Goal: Contribute content: Contribute content

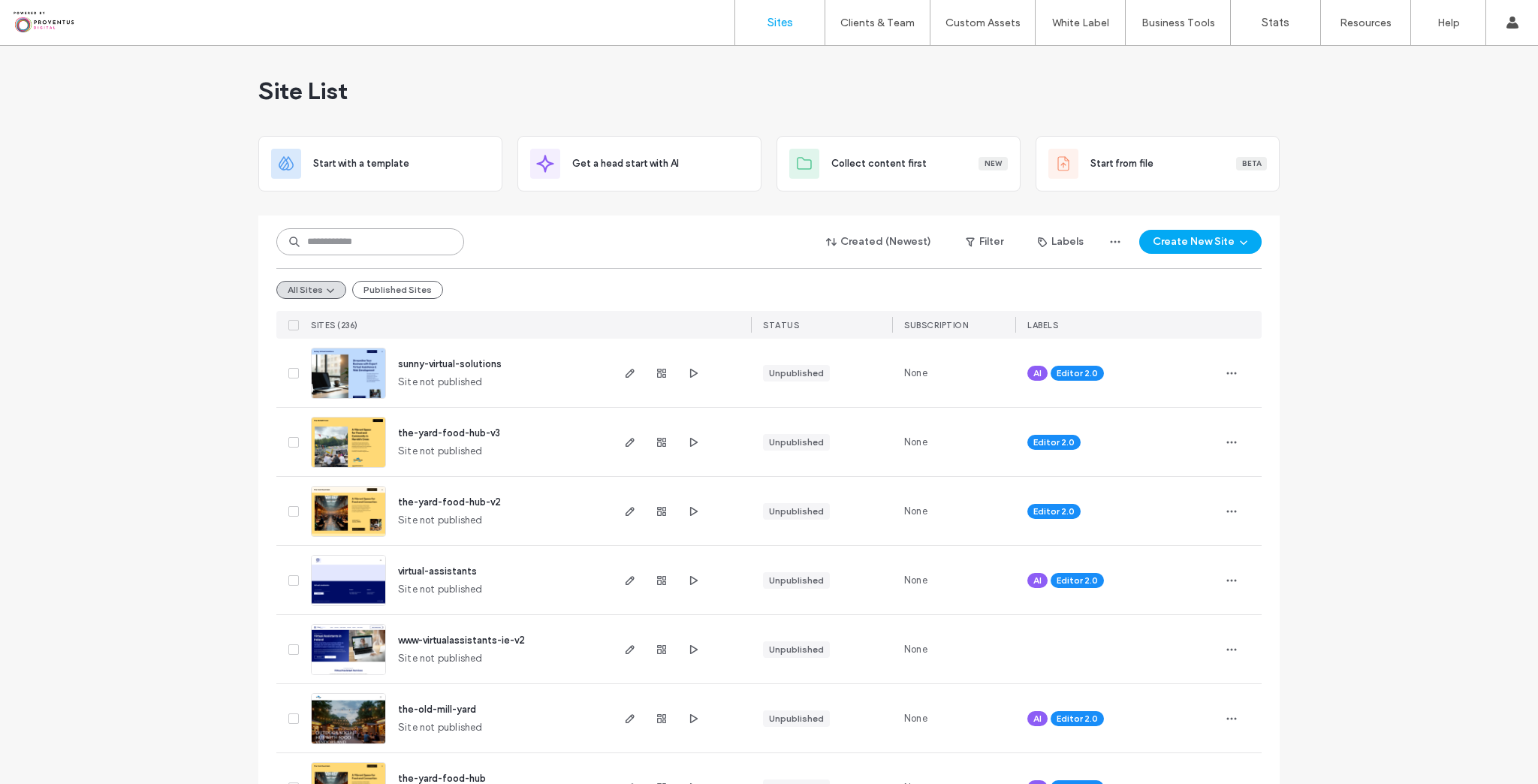
click at [363, 239] on input at bounding box center [370, 242] width 187 height 27
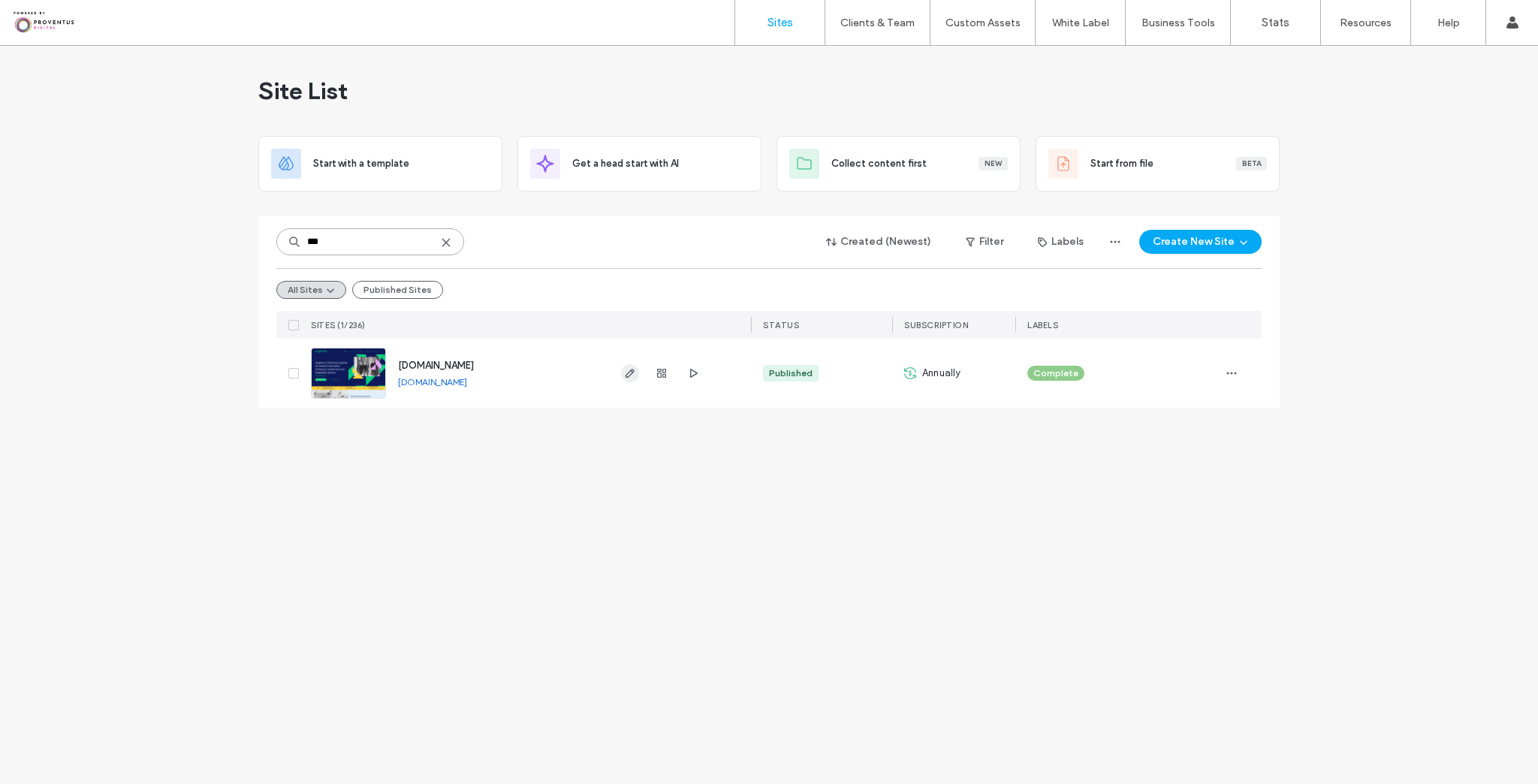
type input "***"
click at [626, 372] on icon "button" at bounding box center [630, 373] width 12 height 12
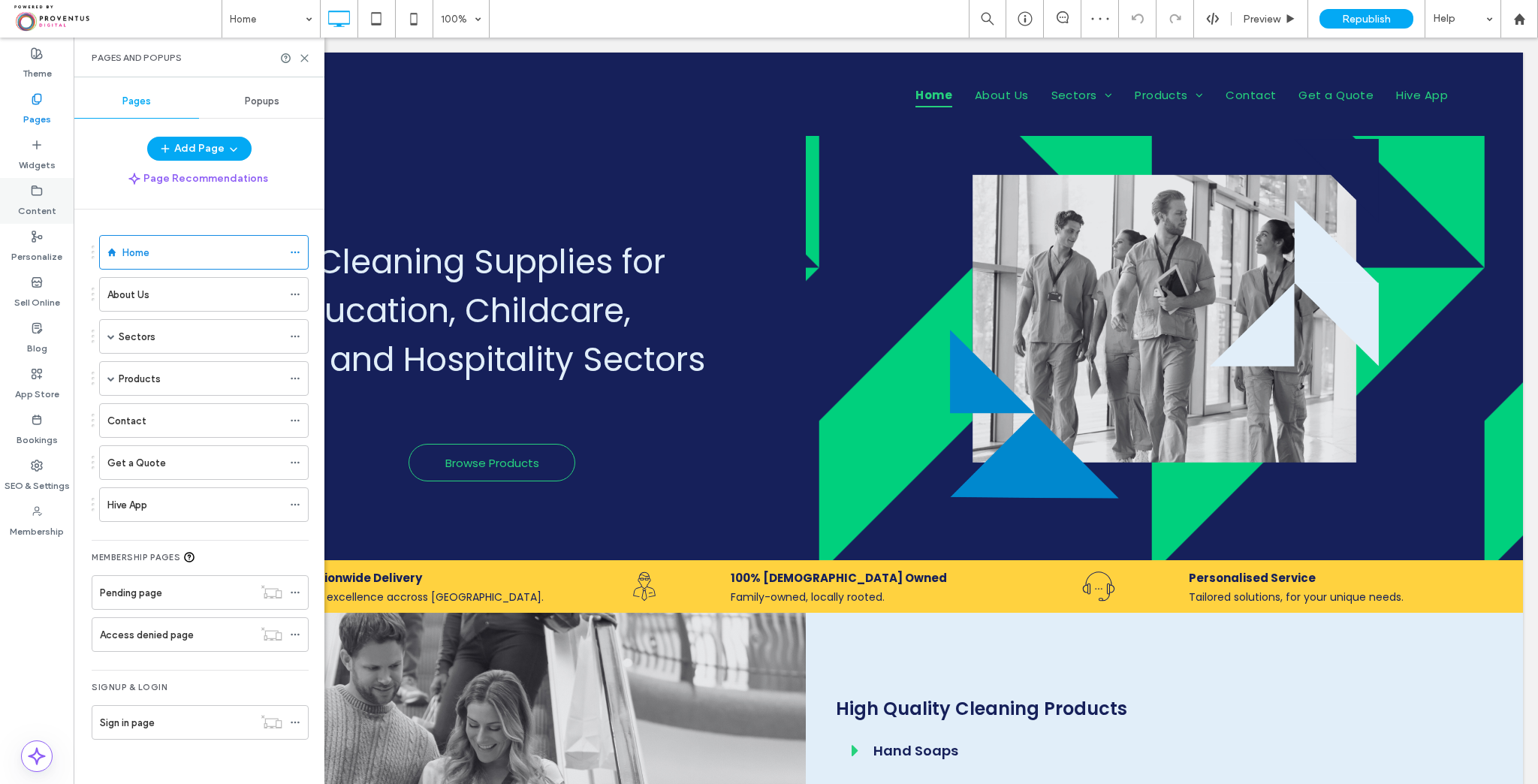
click at [43, 200] on label "Content" at bounding box center [37, 207] width 38 height 21
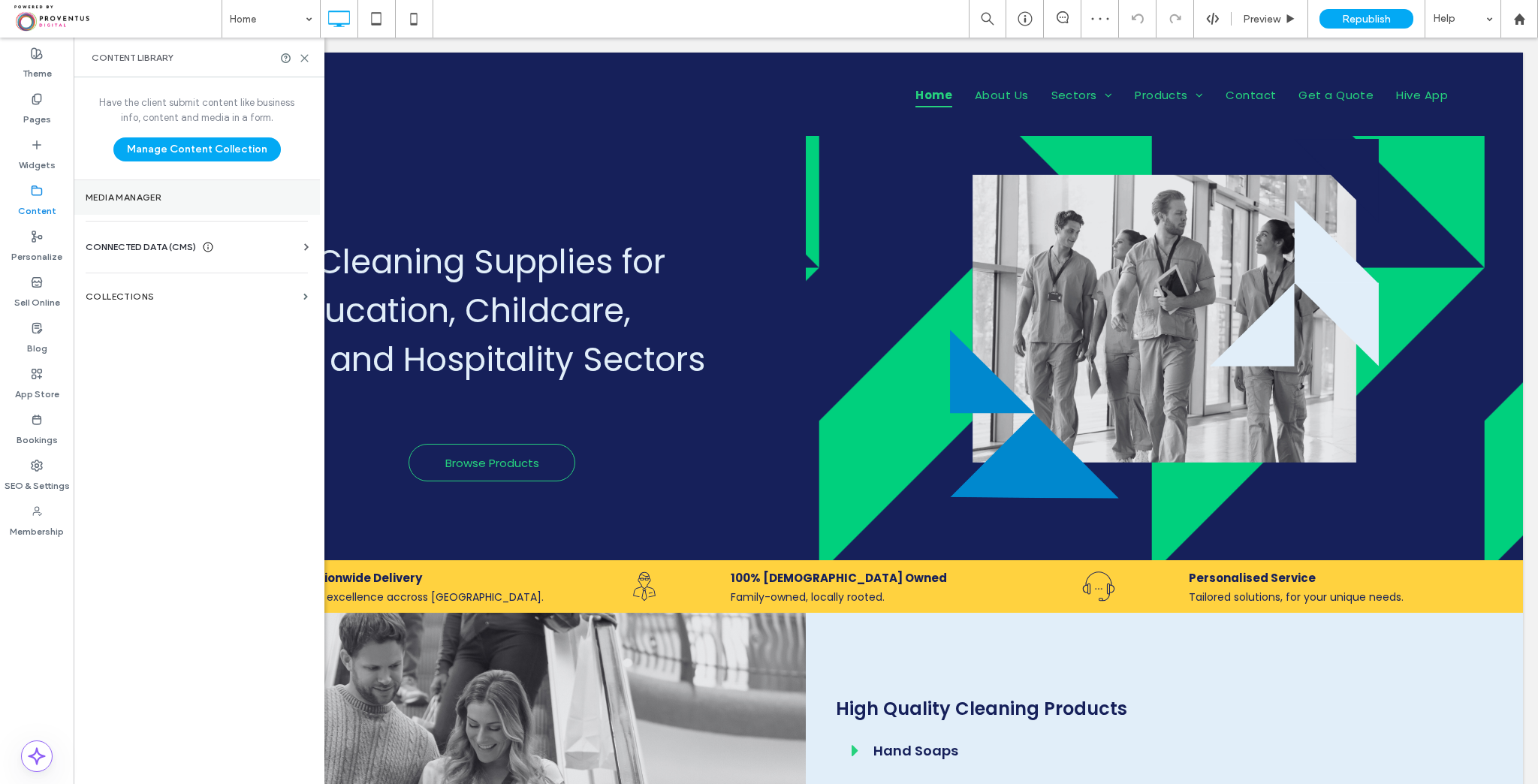
click at [173, 196] on label "Media Manager" at bounding box center [197, 197] width 222 height 11
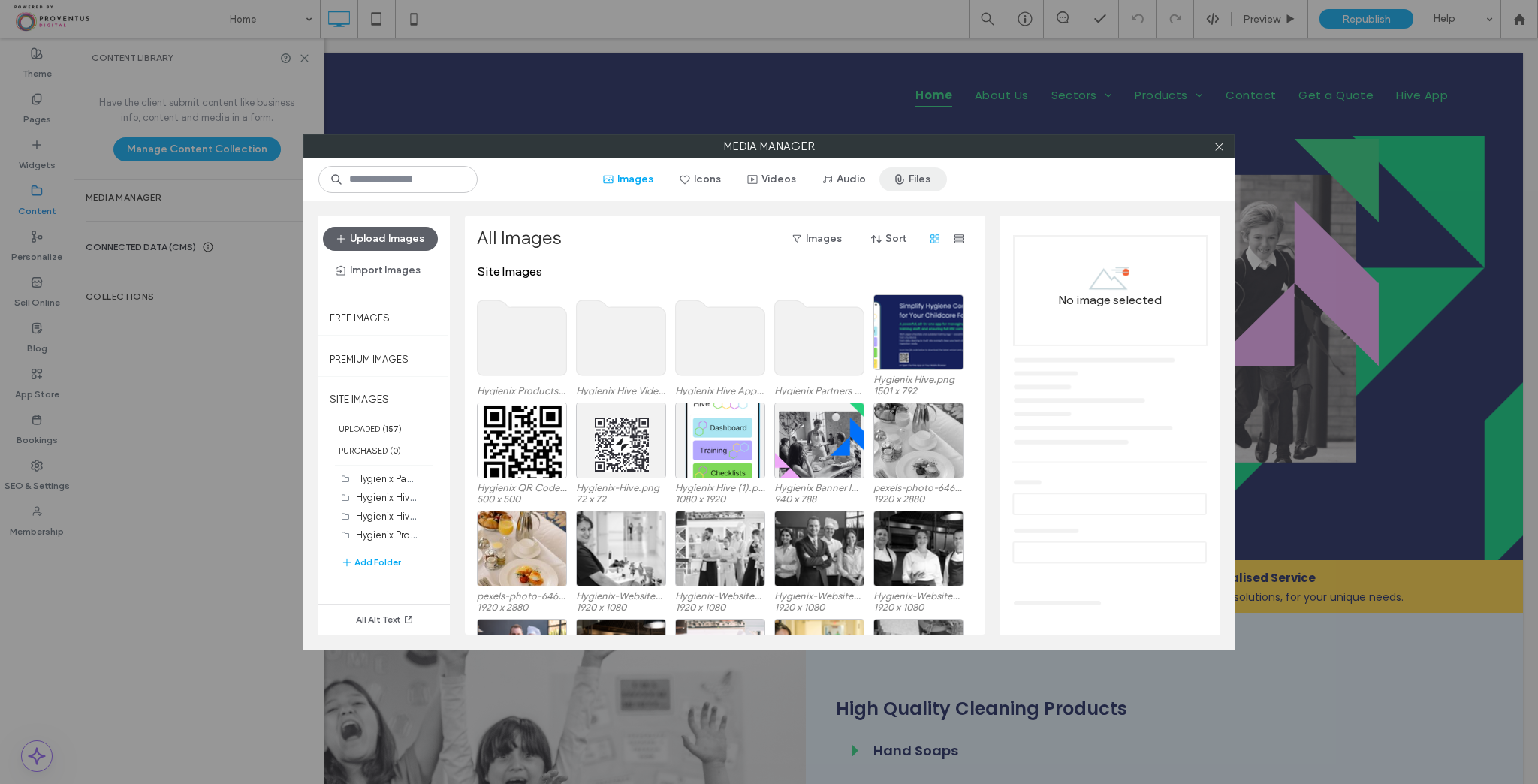
click at [904, 169] on span "button" at bounding box center [901, 180] width 15 height 23
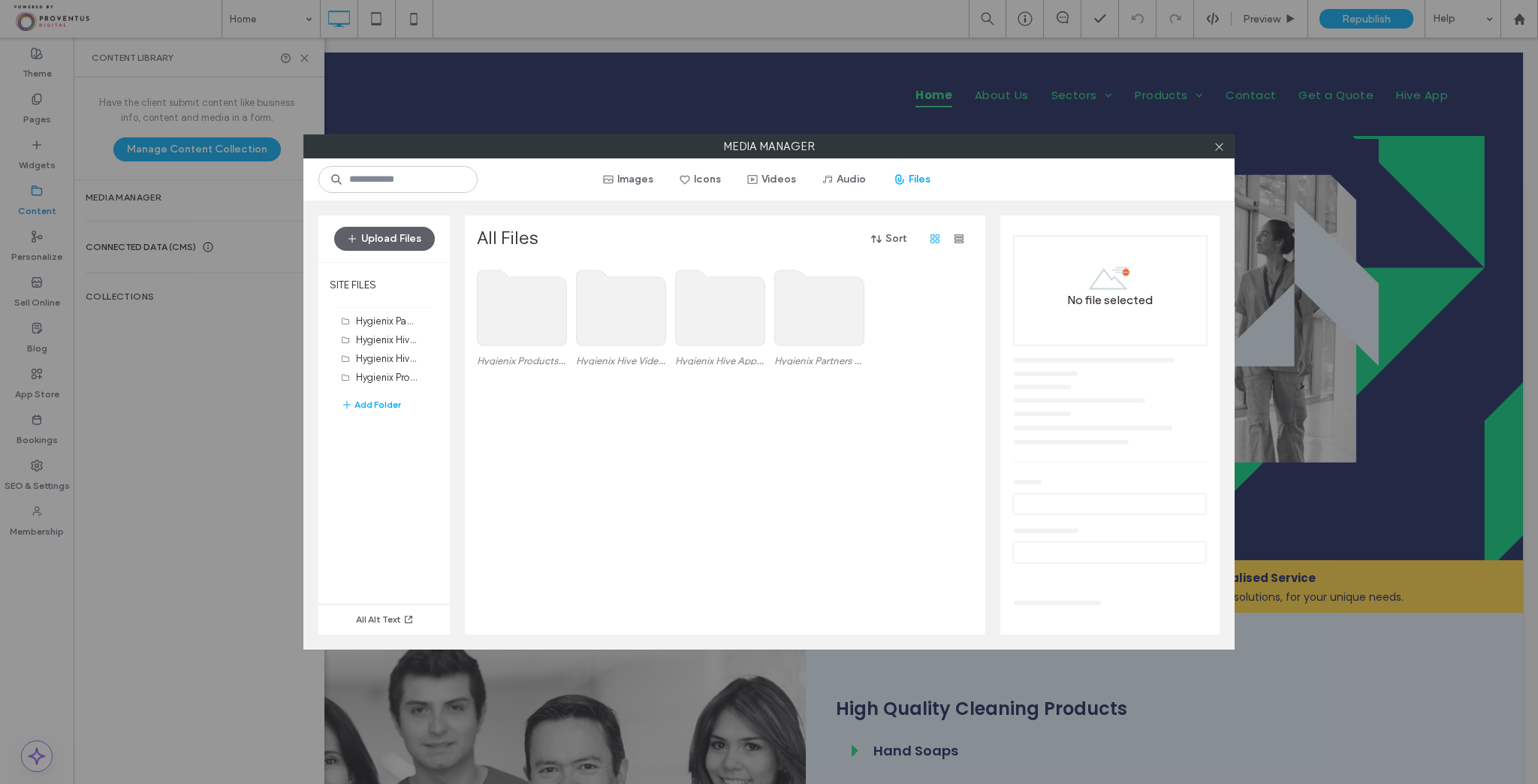
click at [547, 318] on use at bounding box center [521, 308] width 89 height 76
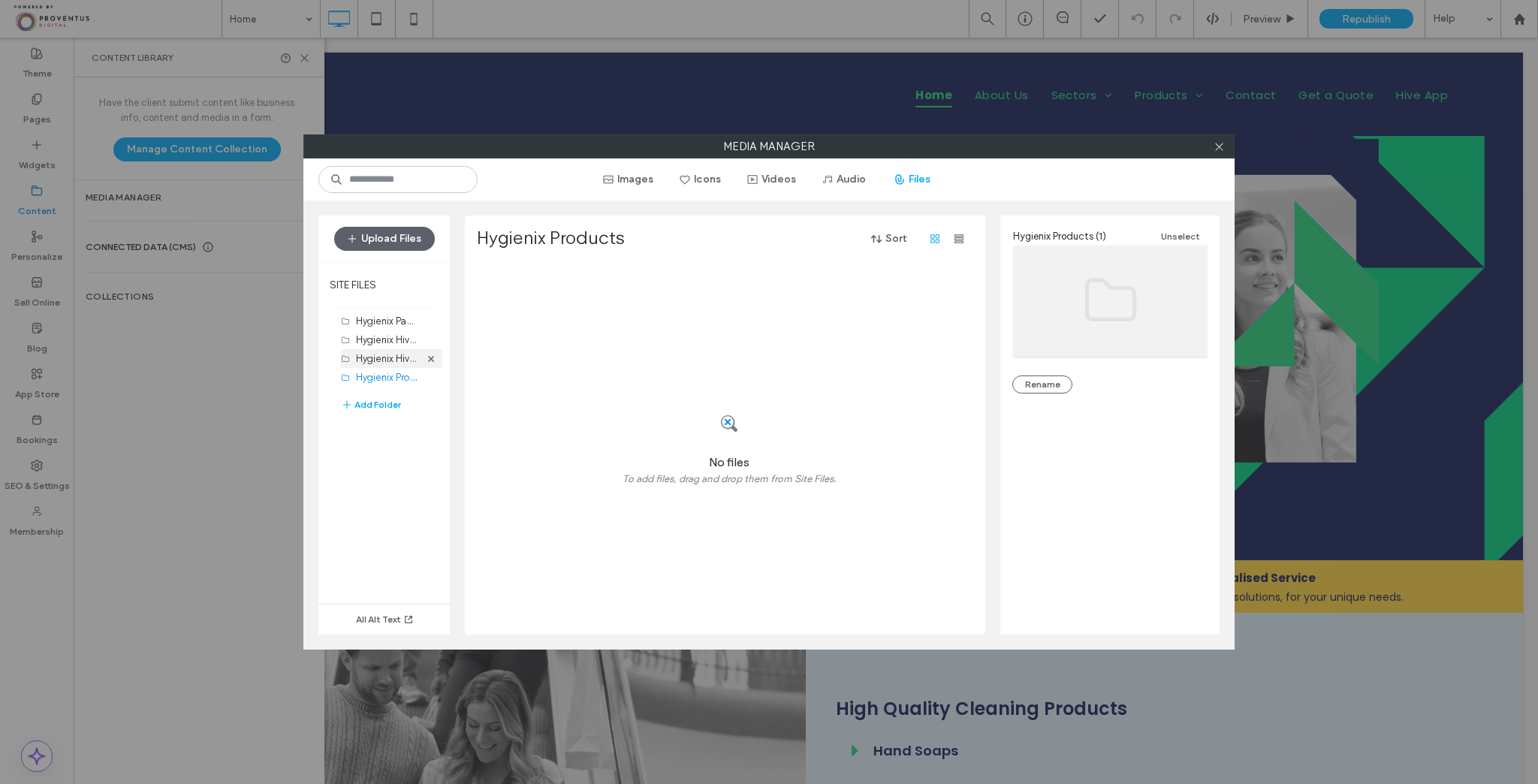
click at [408, 359] on label "Hygienix Hive Videos (14)" at bounding box center [411, 358] width 111 height 14
click at [384, 335] on div "Hygienix Hive Videos (14)" at bounding box center [386, 330] width 121 height 23
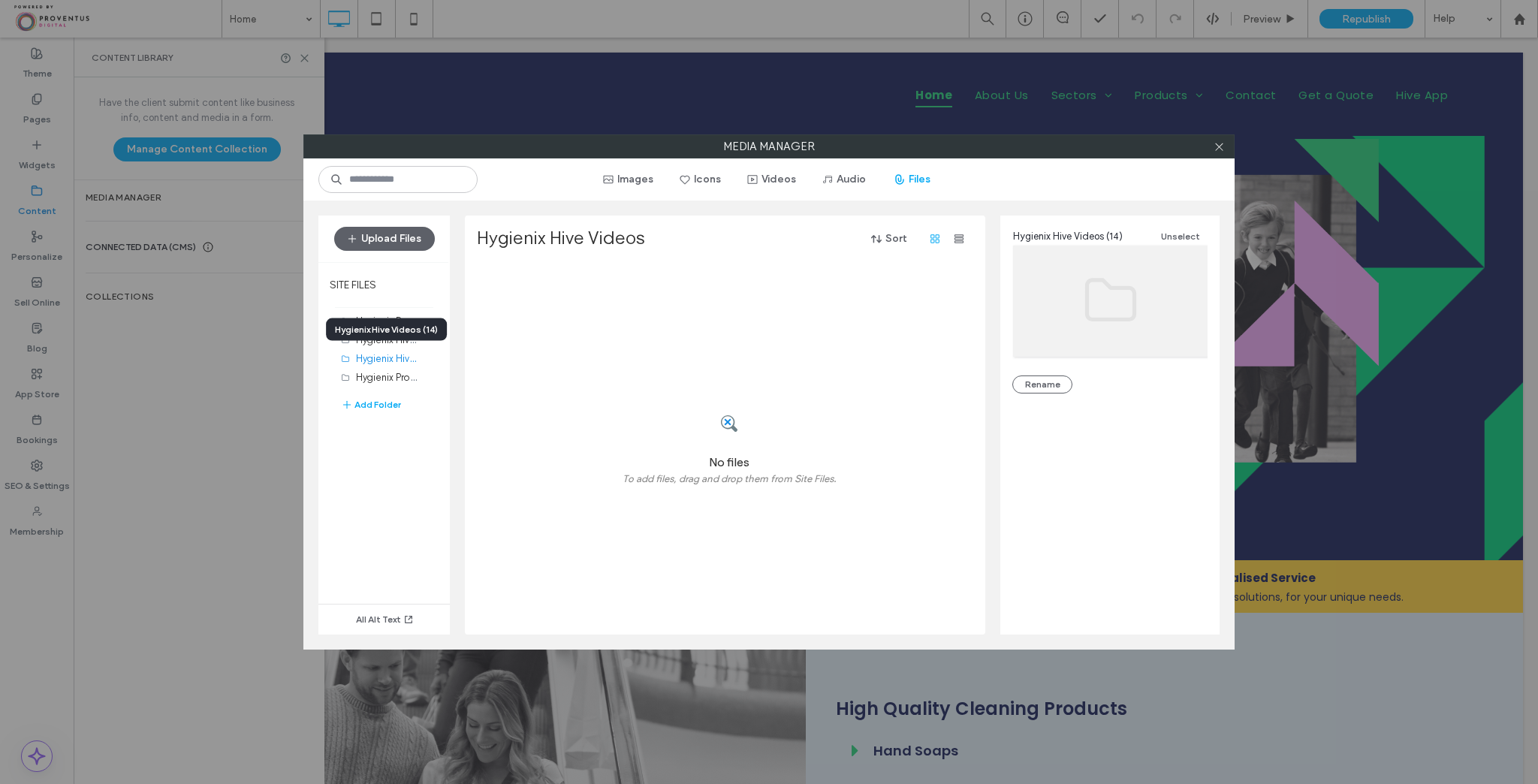
click at [381, 340] on div "Hygienix Hive Videos (14)" at bounding box center [386, 330] width 121 height 23
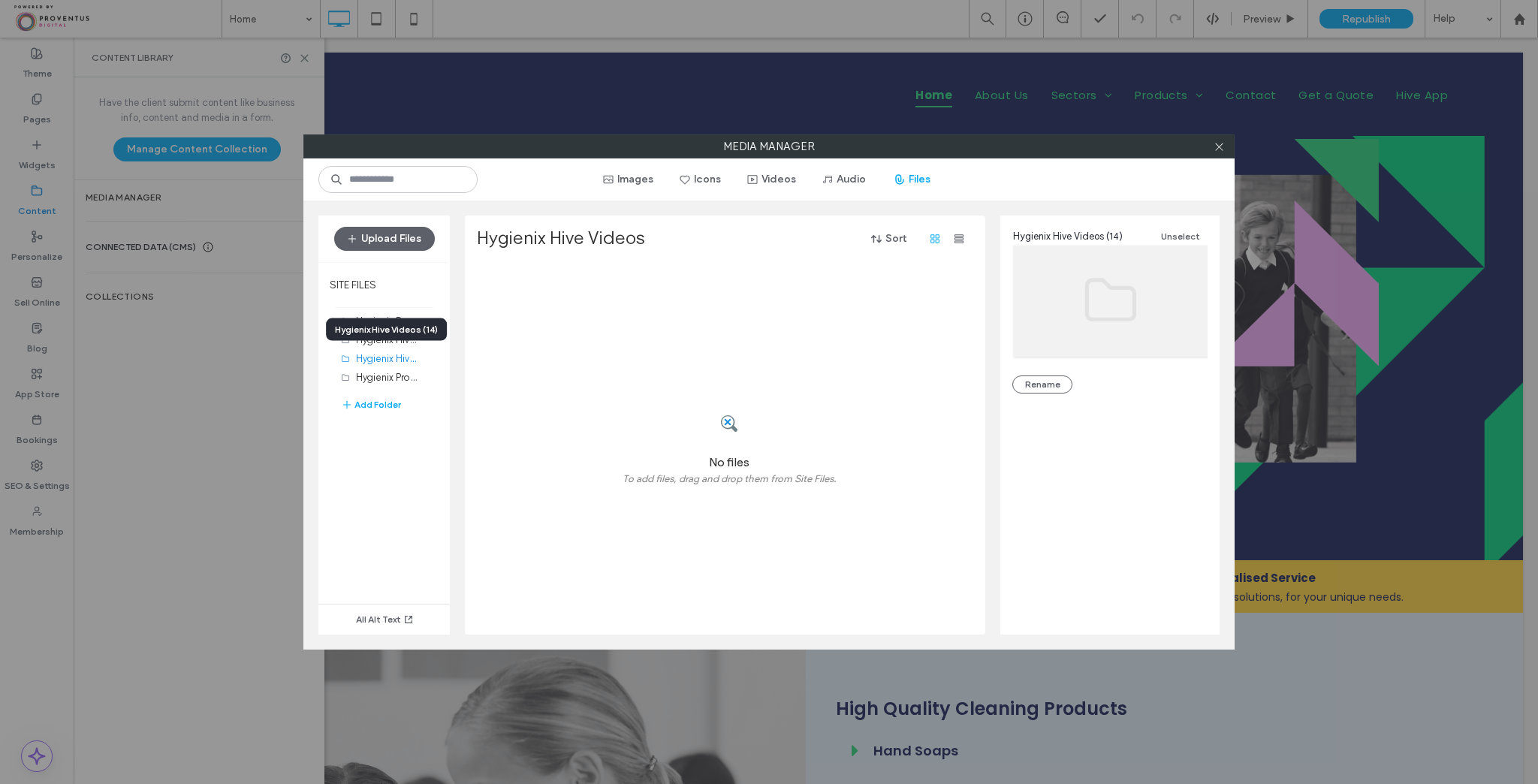
click at [390, 338] on div "Hygienix Hive Videos (14)" at bounding box center [386, 330] width 121 height 23
click at [390, 374] on label "Hygienix Products (1)" at bounding box center [402, 376] width 92 height 14
click at [390, 323] on label "Hygienix Partners (6)" at bounding box center [401, 319] width 91 height 14
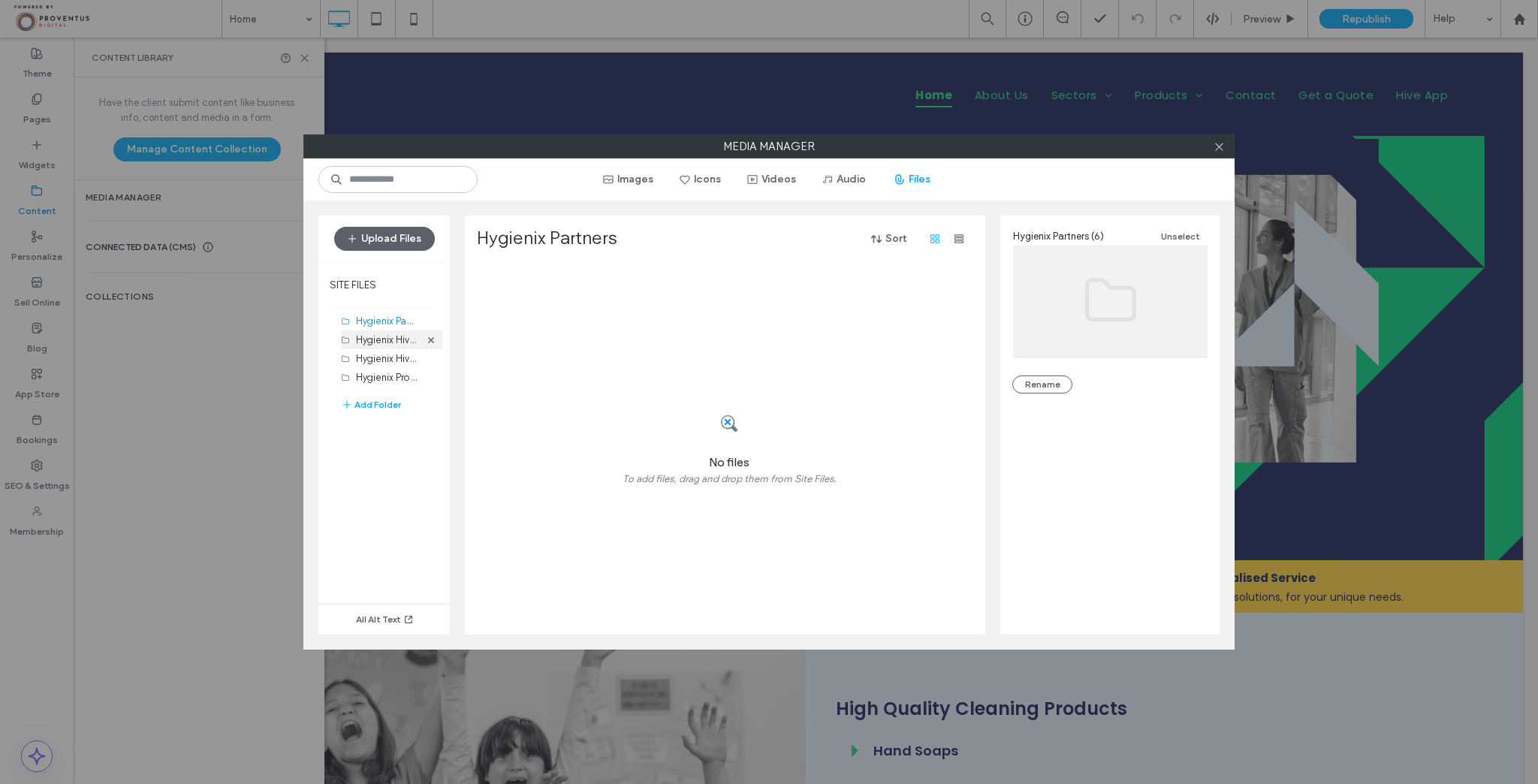
click at [383, 346] on div "Hygienix Hive App (16)" at bounding box center [387, 339] width 64 height 15
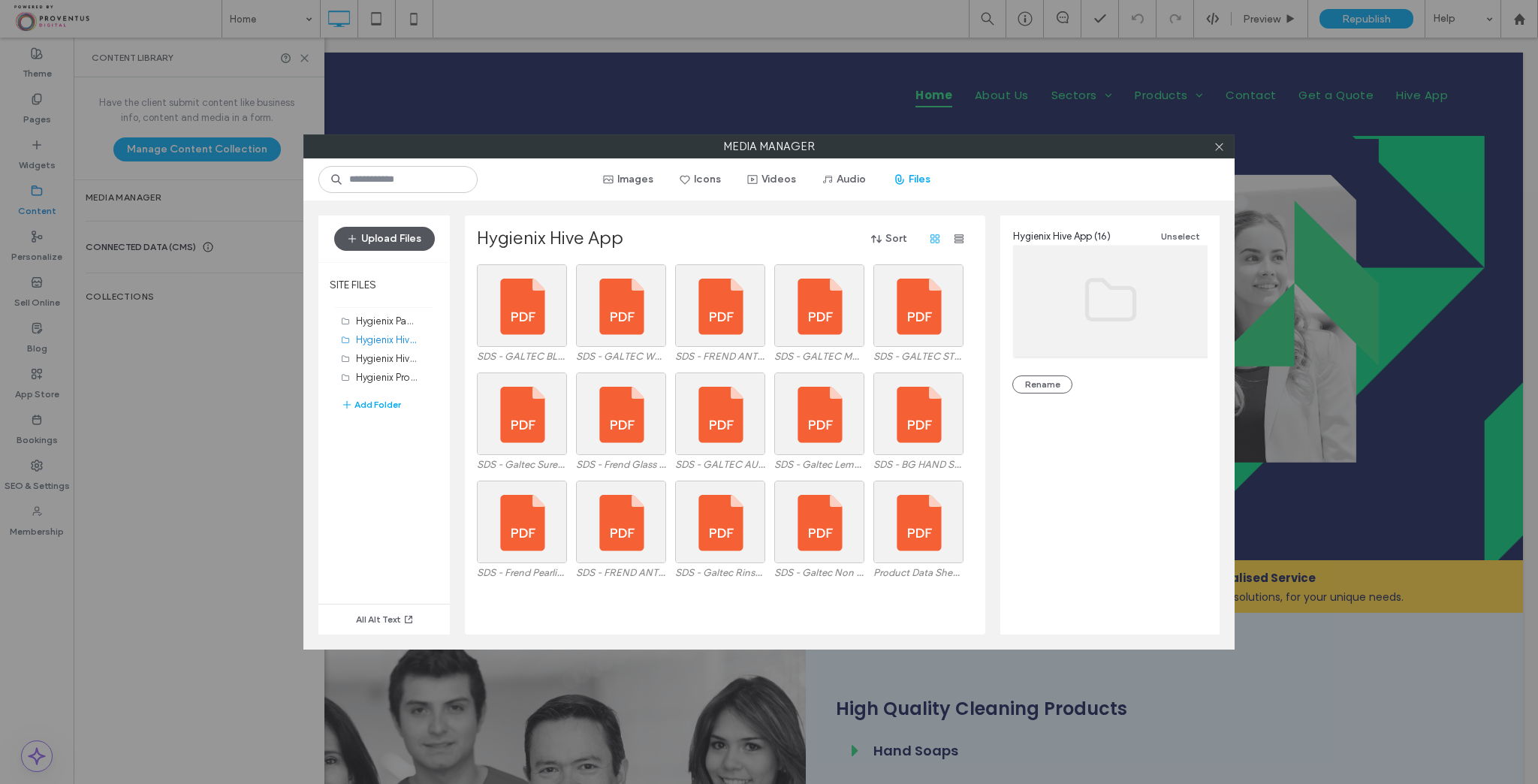
click at [412, 247] on button "Upload Files" at bounding box center [384, 238] width 100 height 24
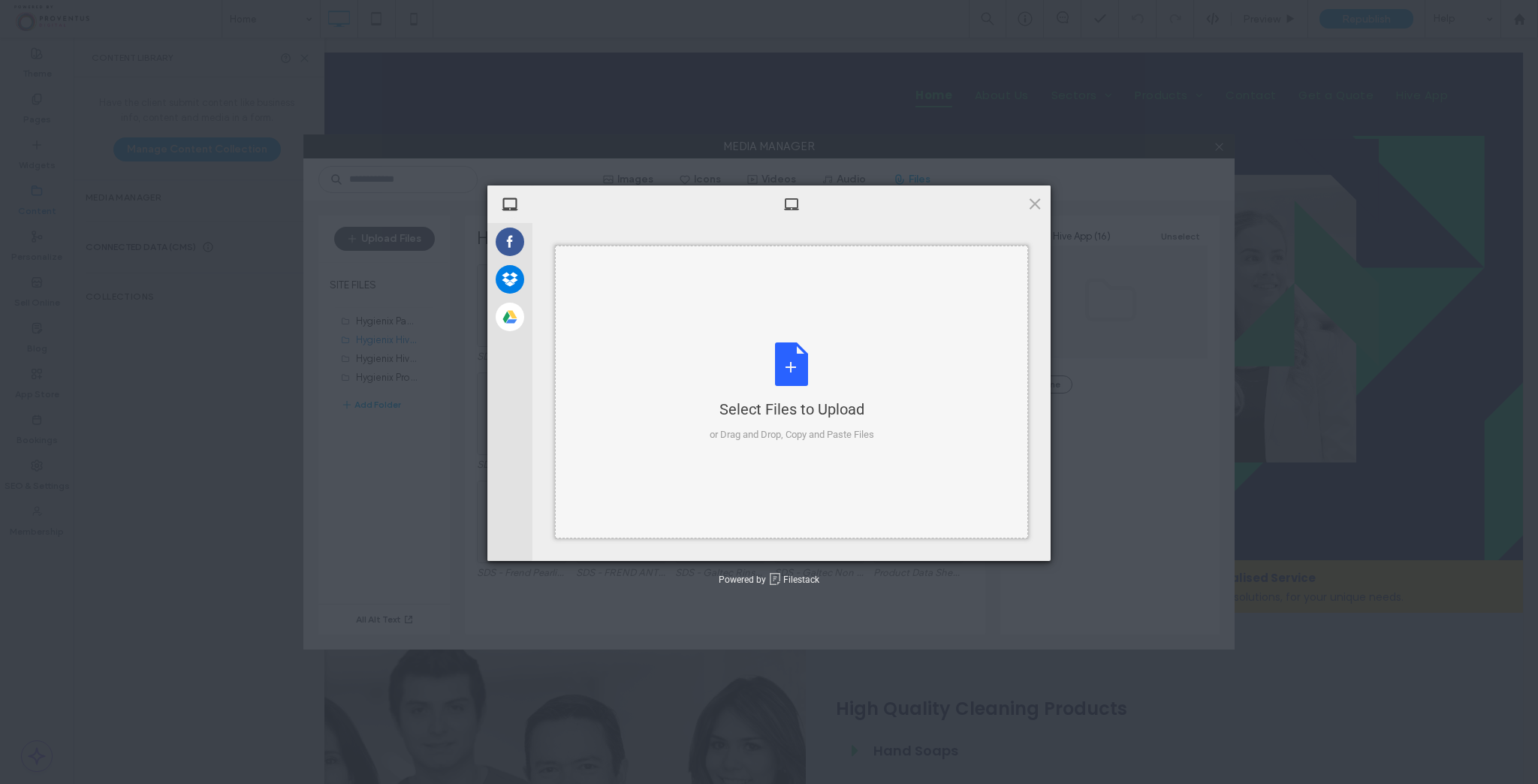
click at [764, 332] on div "Select Files to Upload or Drag and Drop, Copy and Paste Files" at bounding box center [791, 392] width 473 height 293
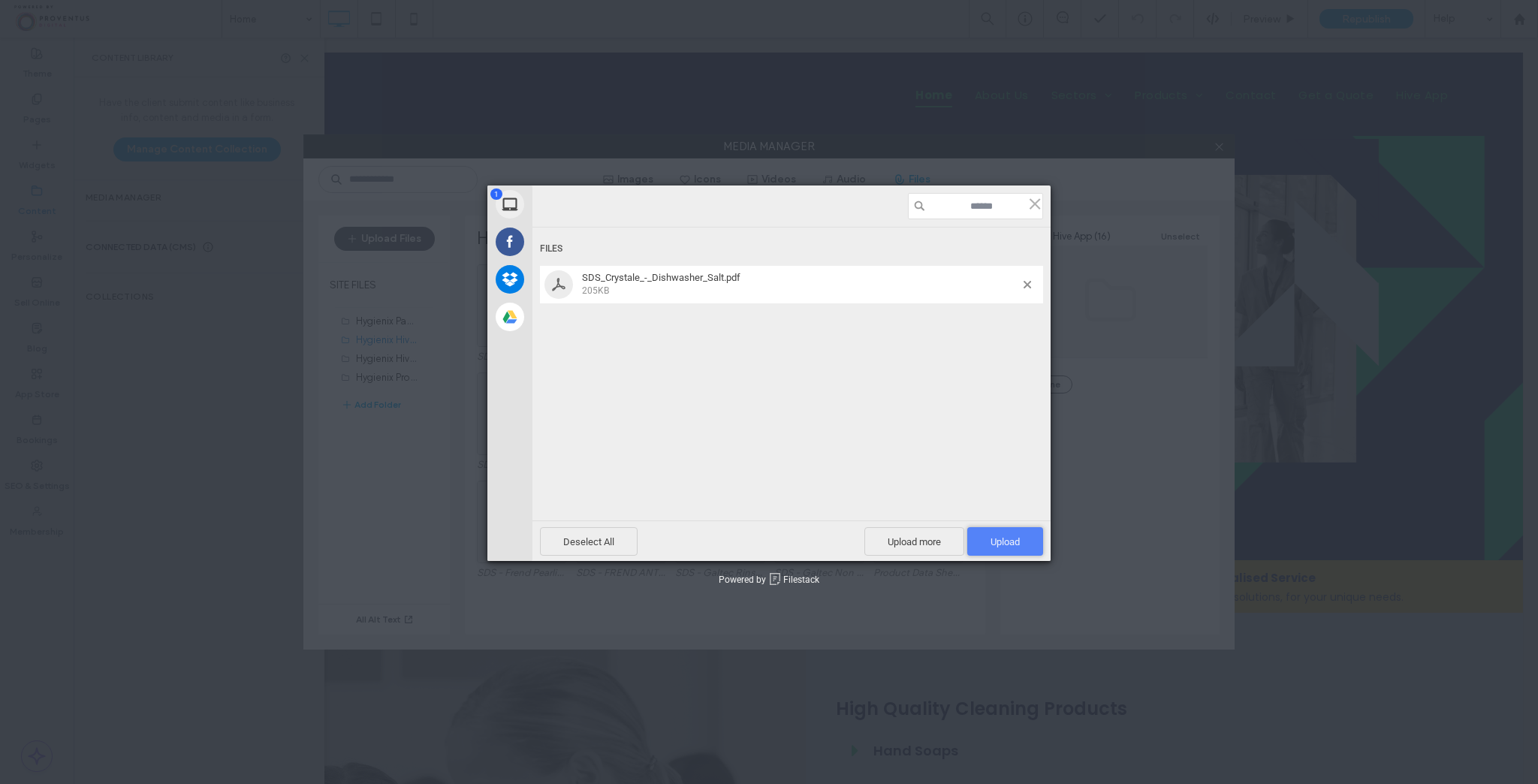
click at [1030, 543] on span "Upload 1" at bounding box center [1004, 541] width 76 height 29
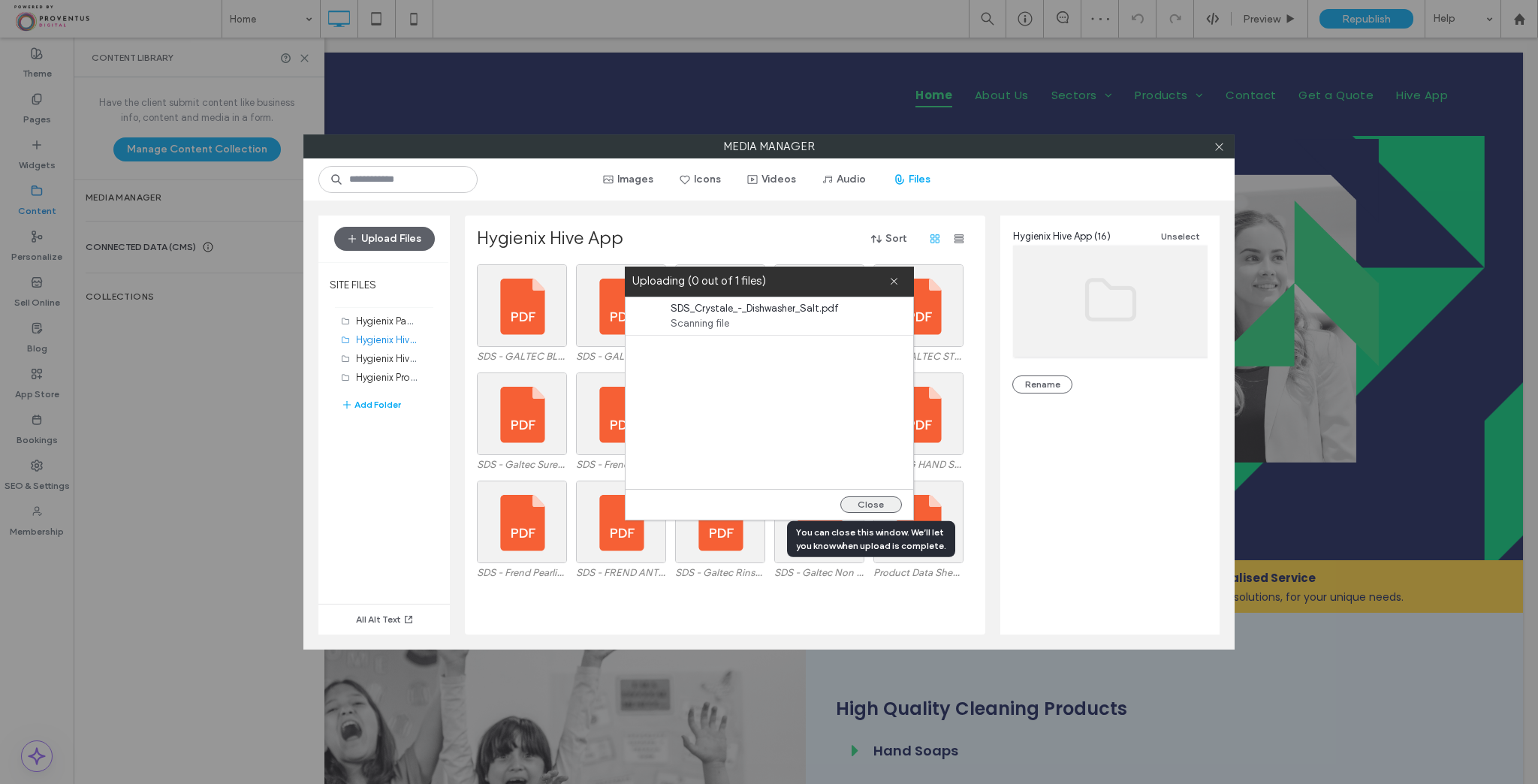
click at [886, 503] on button "Close" at bounding box center [871, 504] width 61 height 16
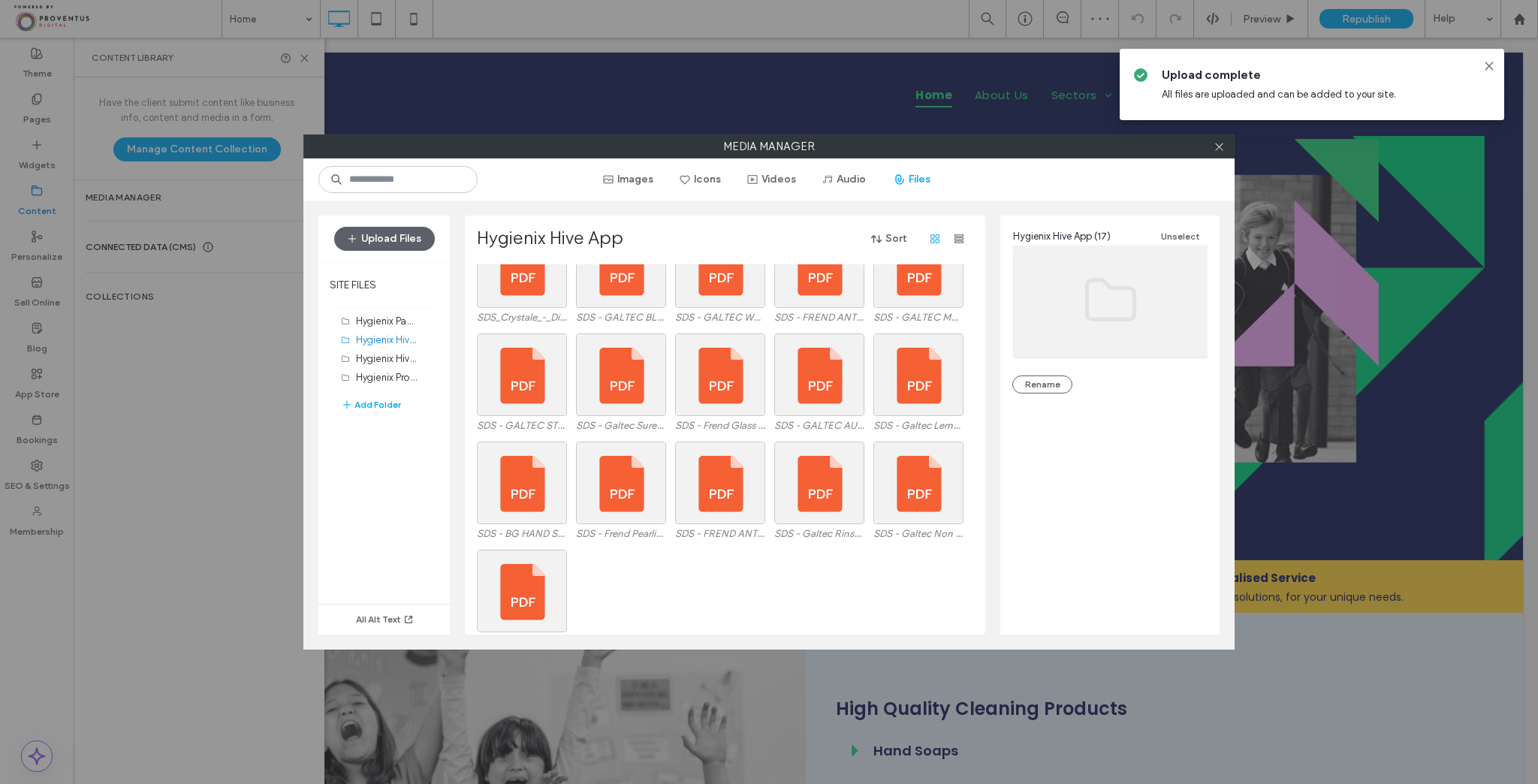
scroll to position [62, 0]
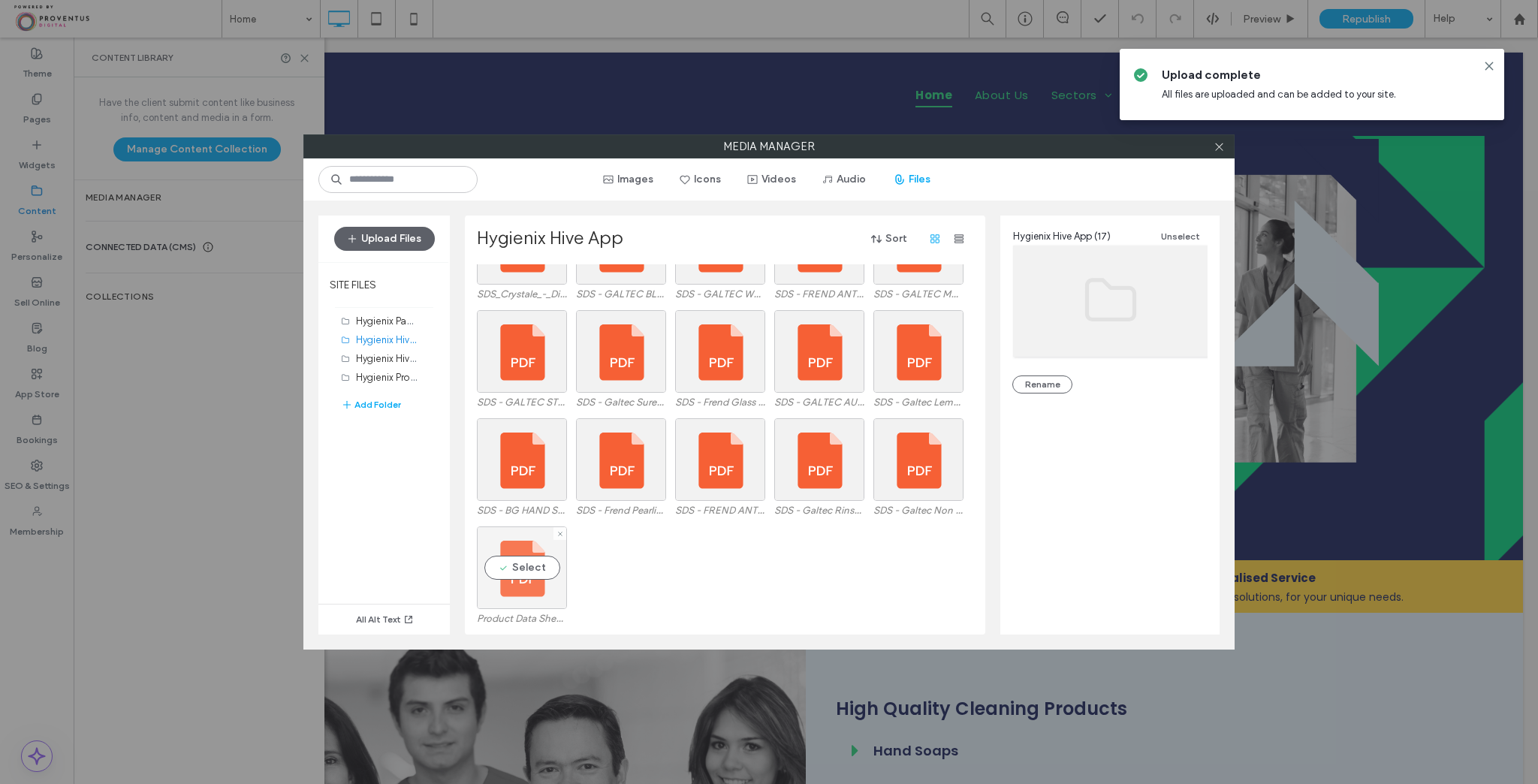
click at [509, 571] on div "Select" at bounding box center [522, 567] width 90 height 82
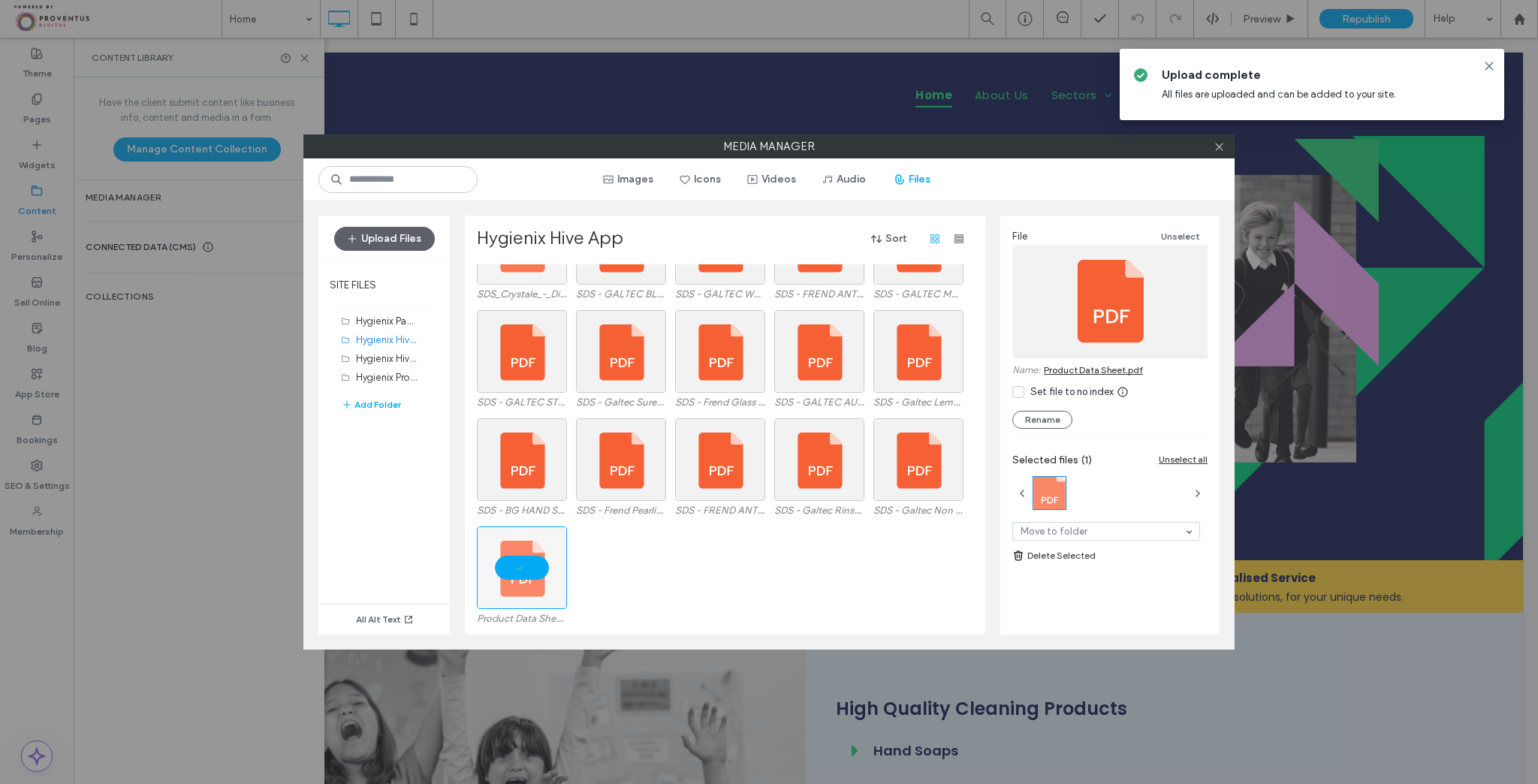
click at [531, 274] on div "Select" at bounding box center [522, 243] width 90 height 82
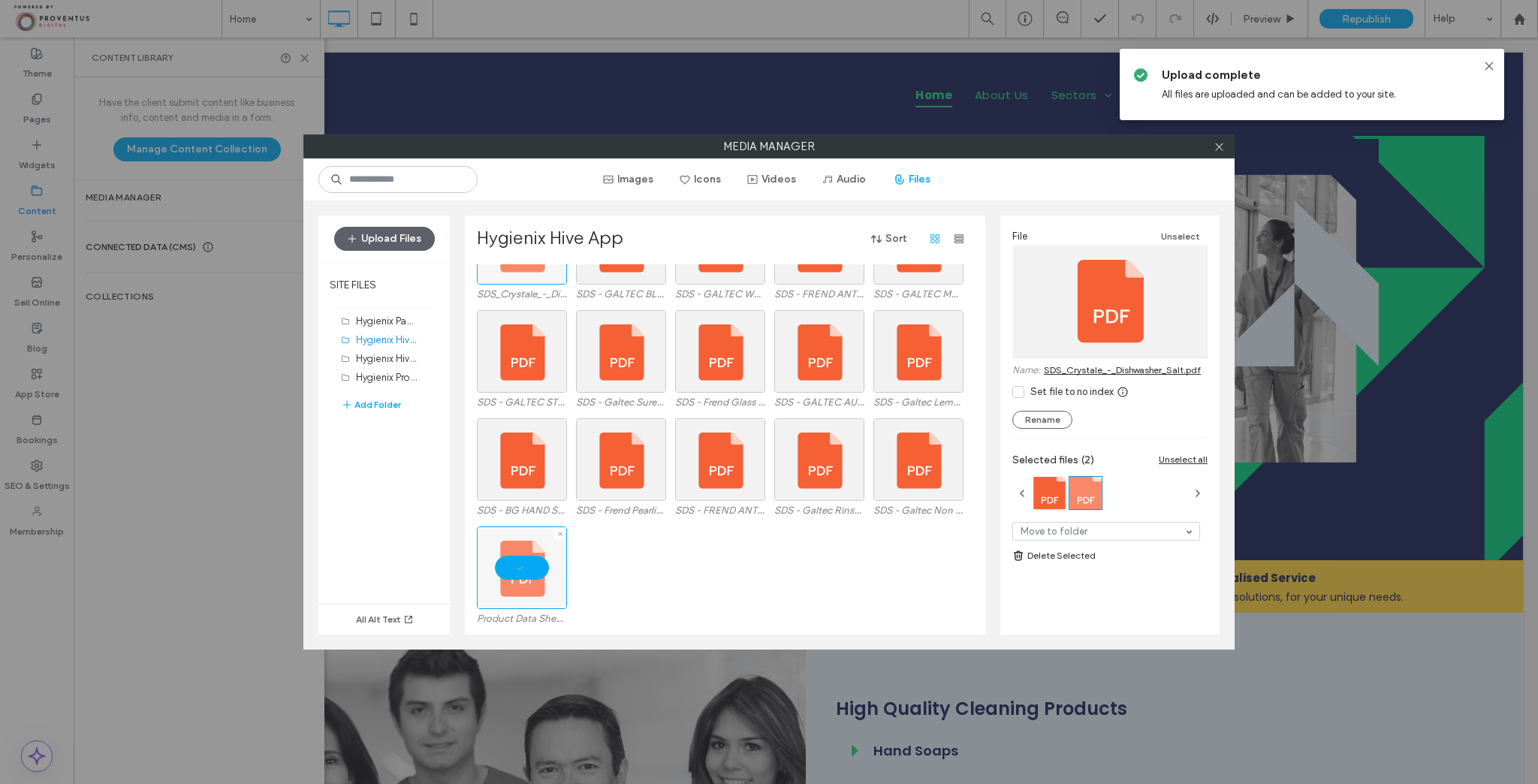
click at [529, 568] on div at bounding box center [522, 567] width 90 height 82
click at [516, 268] on div at bounding box center [522, 243] width 90 height 82
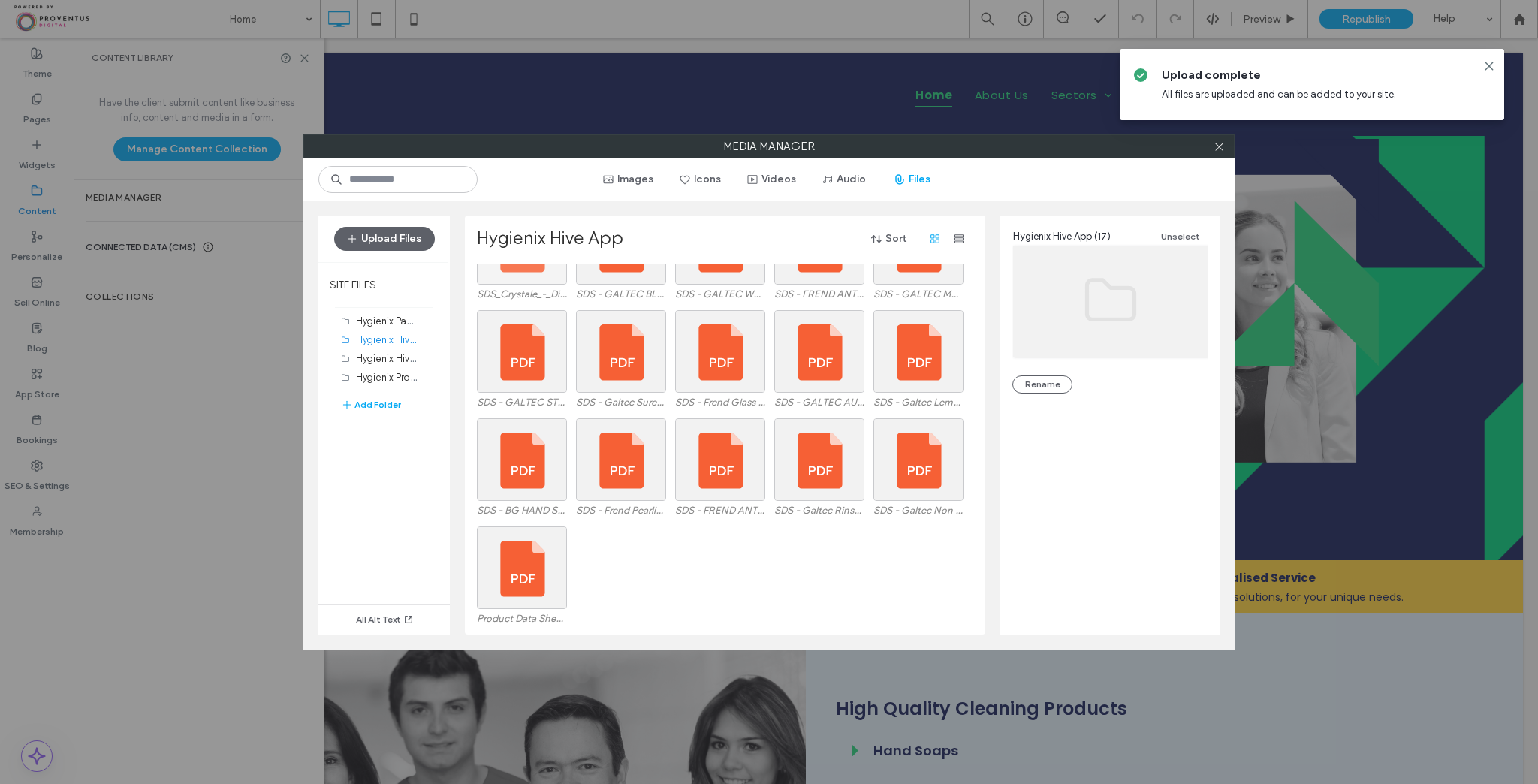
click at [511, 275] on div "Select" at bounding box center [522, 243] width 90 height 82
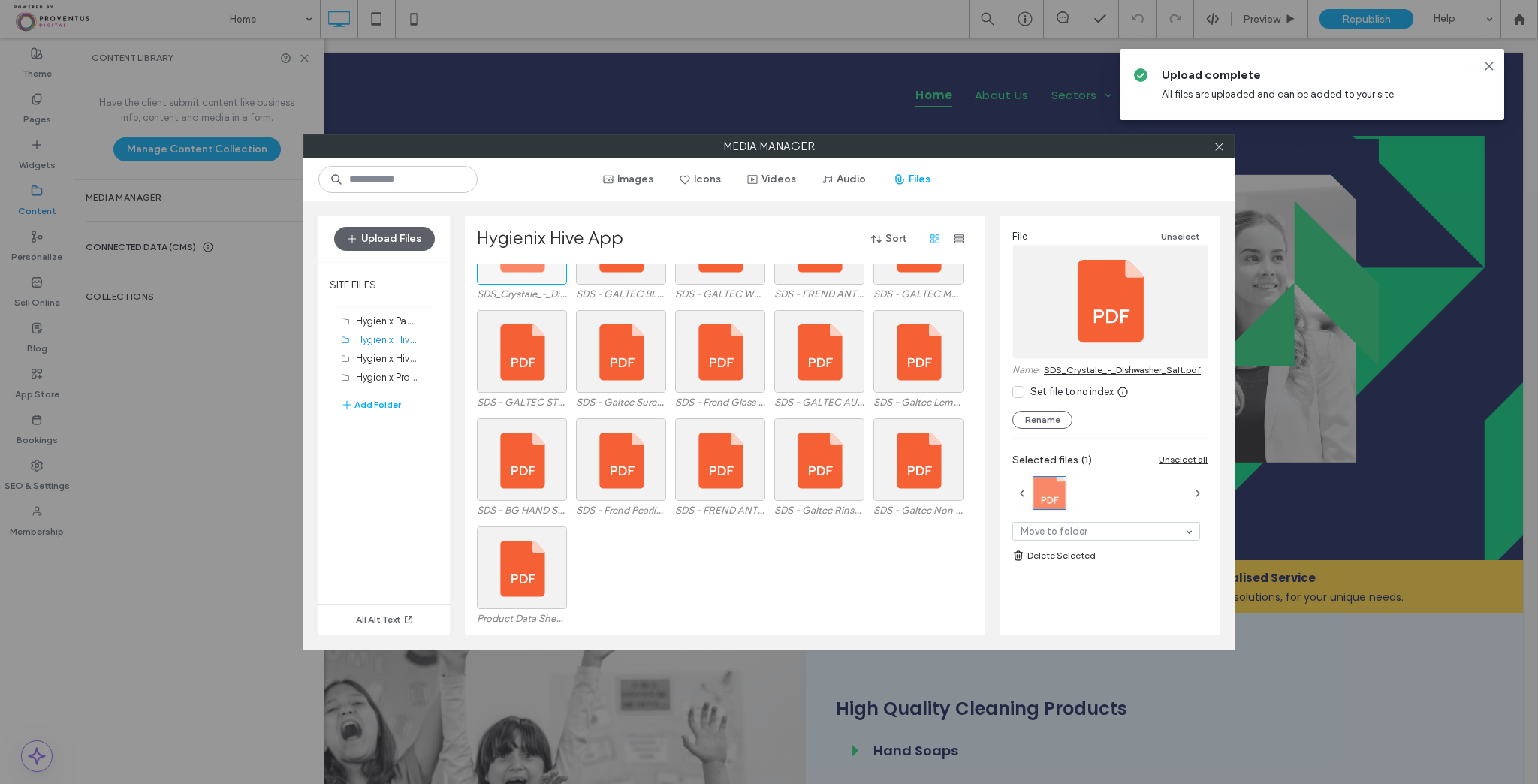
drag, startPoint x: 1110, startPoint y: 305, endPoint x: 1090, endPoint y: 369, distance: 67.1
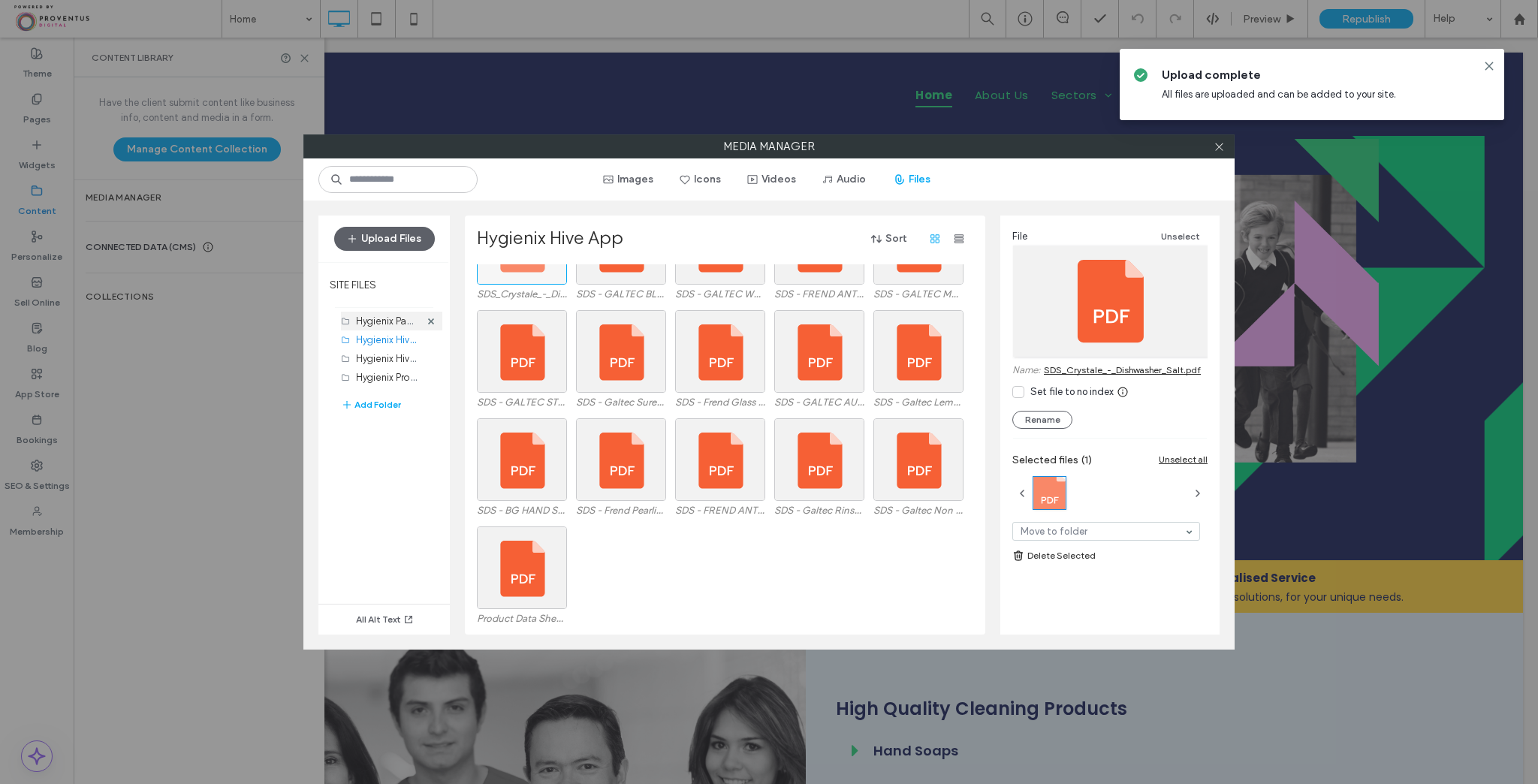
click at [404, 321] on label "Hygienix Partners (6)" at bounding box center [401, 319] width 91 height 14
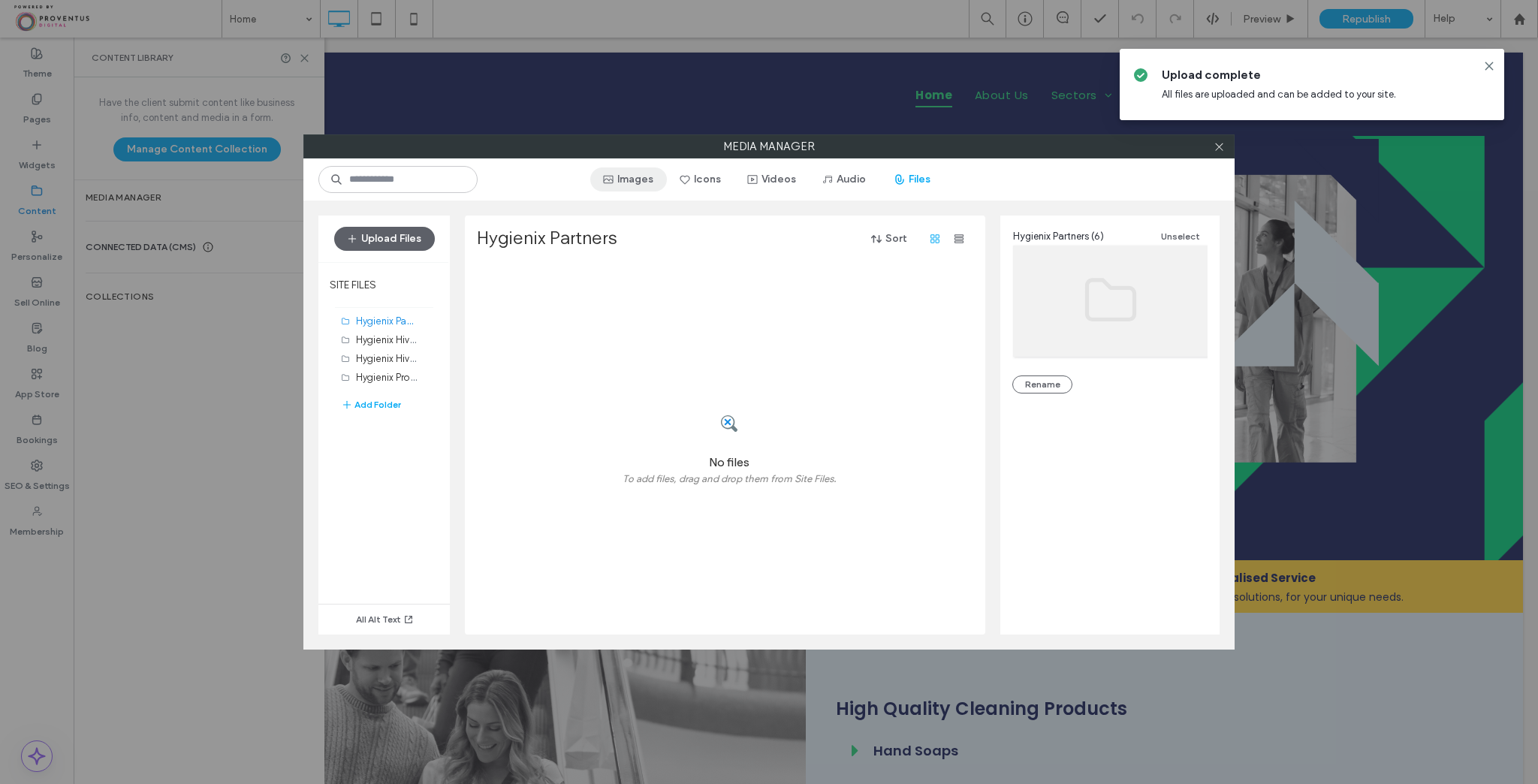
click at [647, 185] on button "Images" at bounding box center [628, 179] width 77 height 24
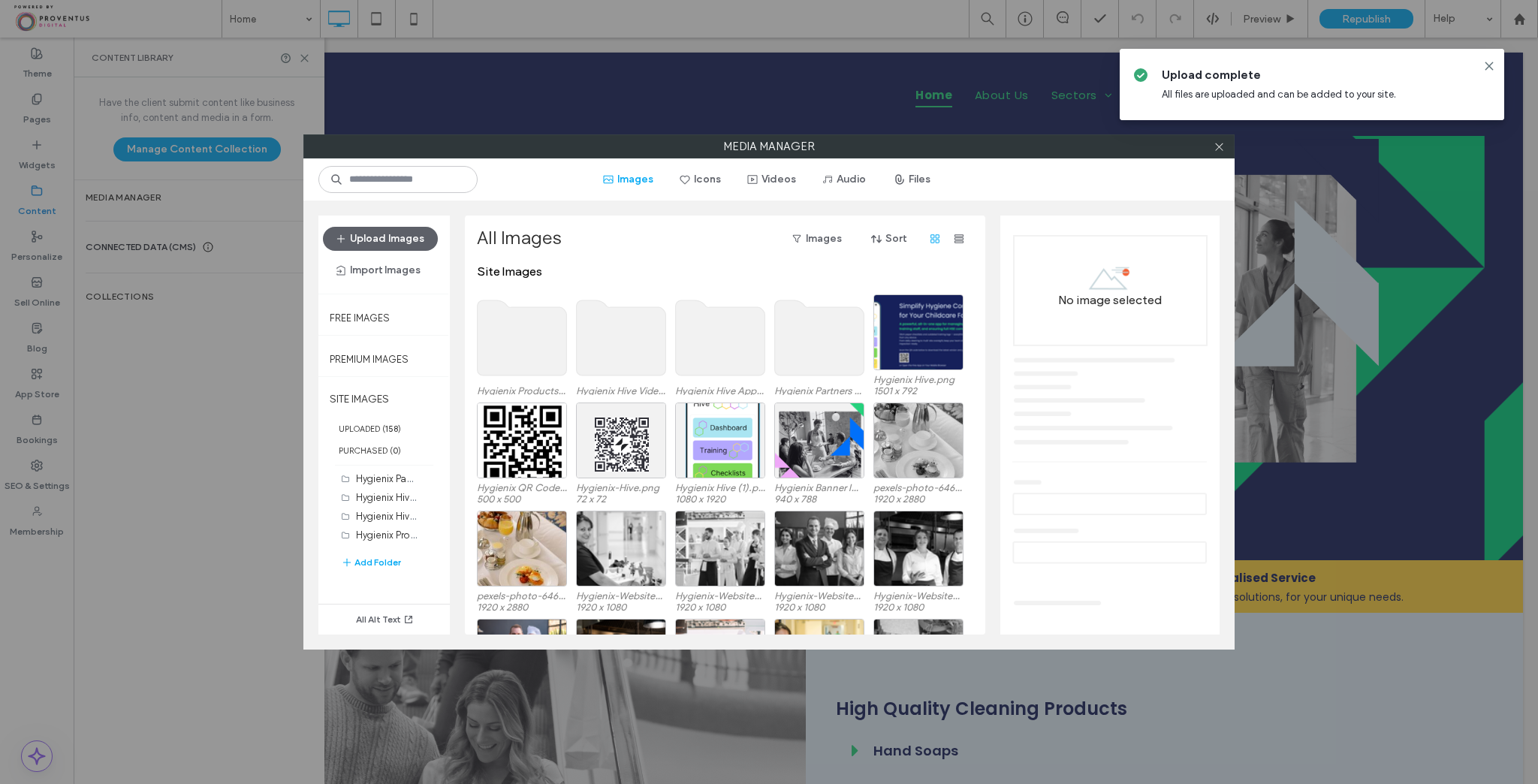
click at [539, 333] on use at bounding box center [521, 338] width 89 height 76
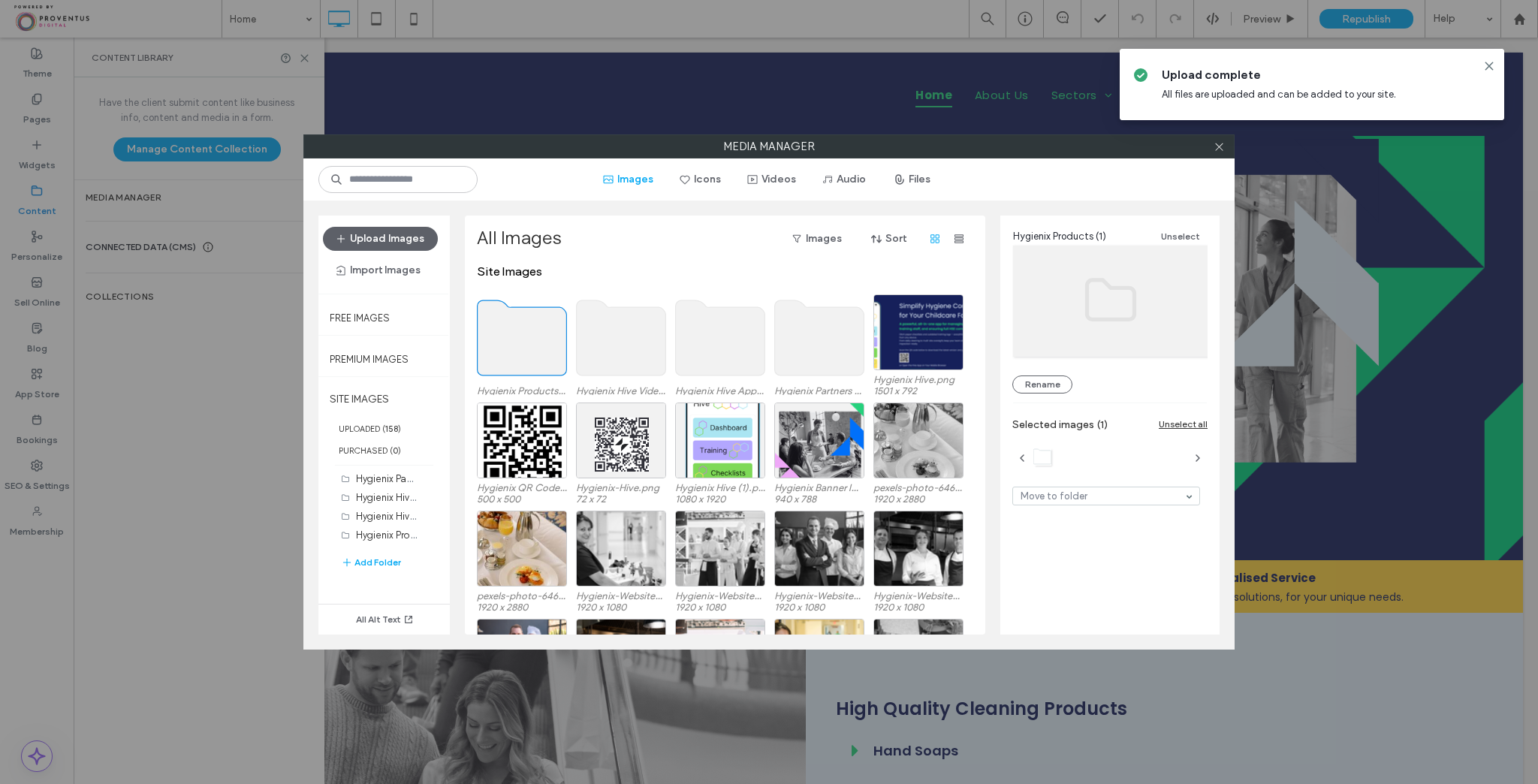
click at [539, 333] on use at bounding box center [521, 338] width 89 height 76
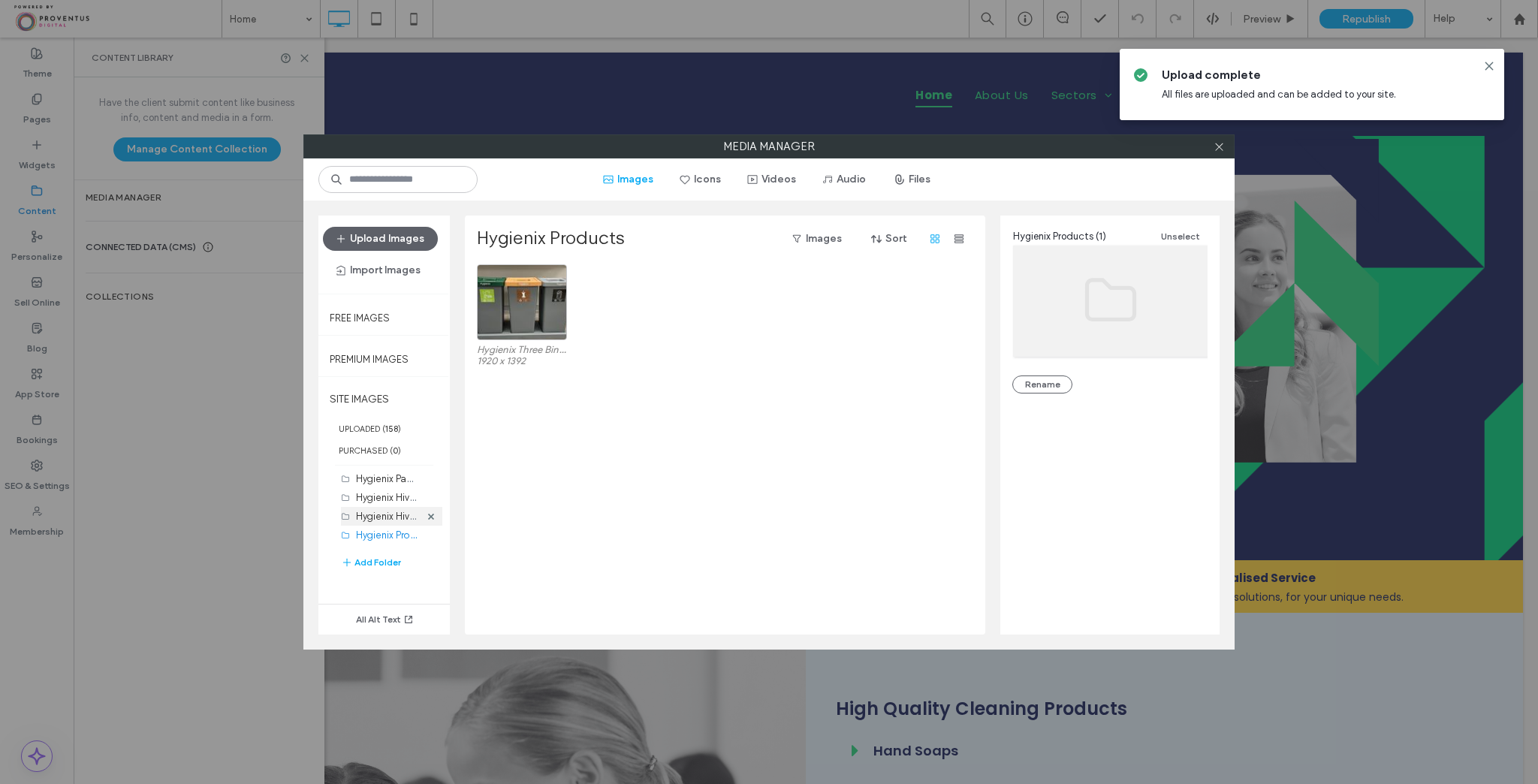
click at [386, 515] on label "Hygienix Hive Videos (14)" at bounding box center [411, 515] width 111 height 14
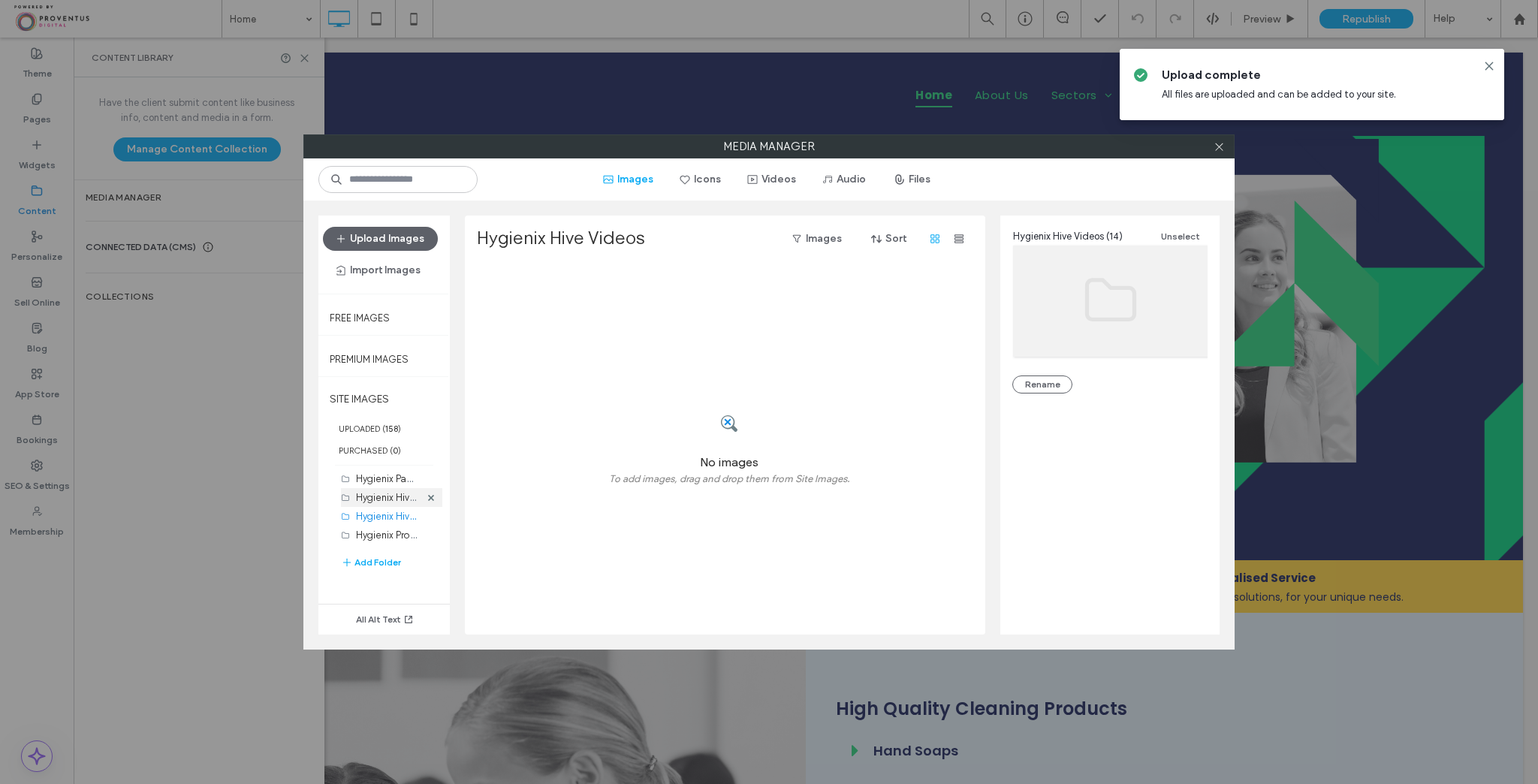
click at [393, 497] on label "Hygienix Hive App (17)" at bounding box center [406, 496] width 99 height 14
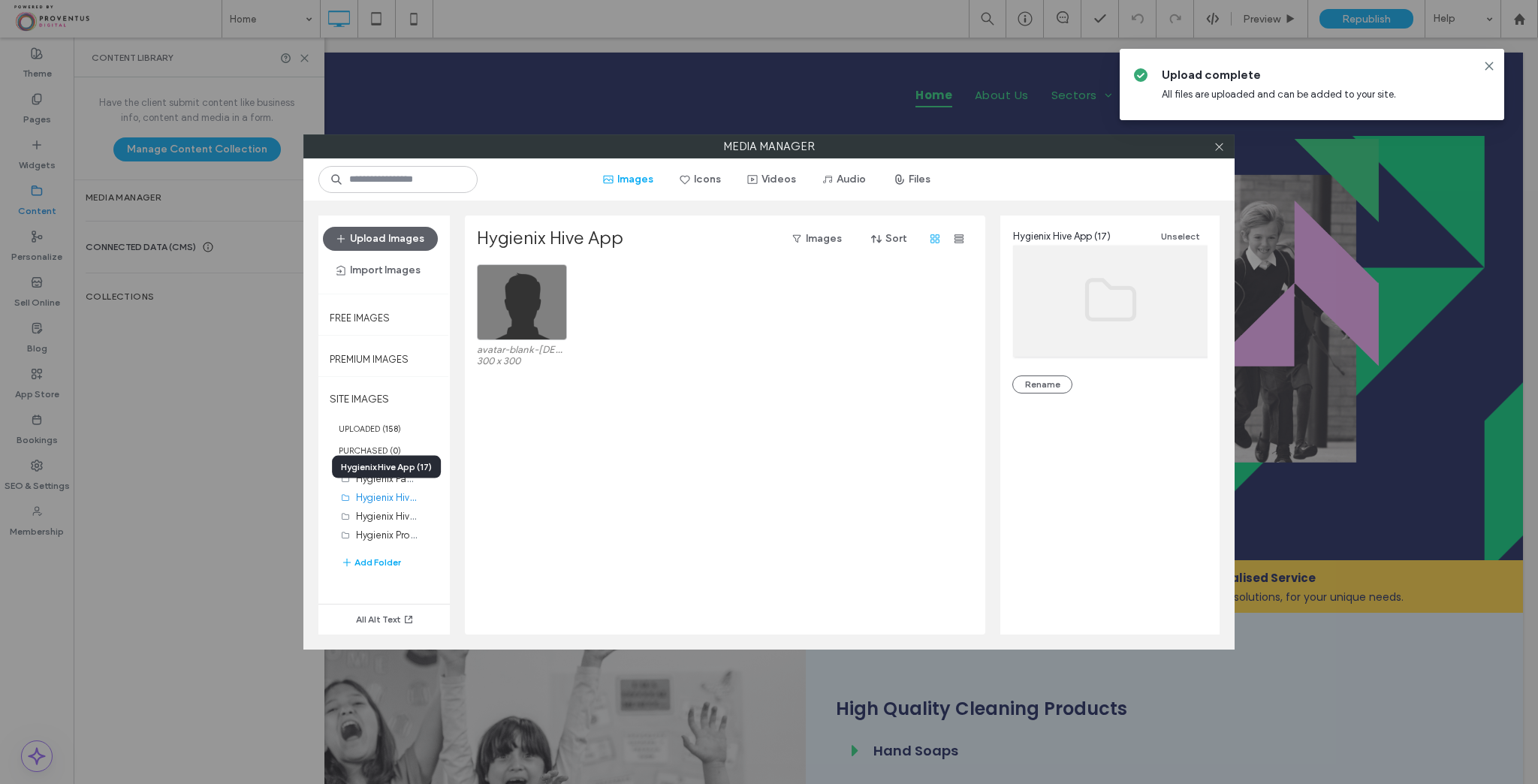
click at [400, 477] on div "Hygienix Hive App (17)" at bounding box center [386, 468] width 109 height 23
click at [386, 481] on label "Hygienix Partners (6)" at bounding box center [401, 477] width 91 height 14
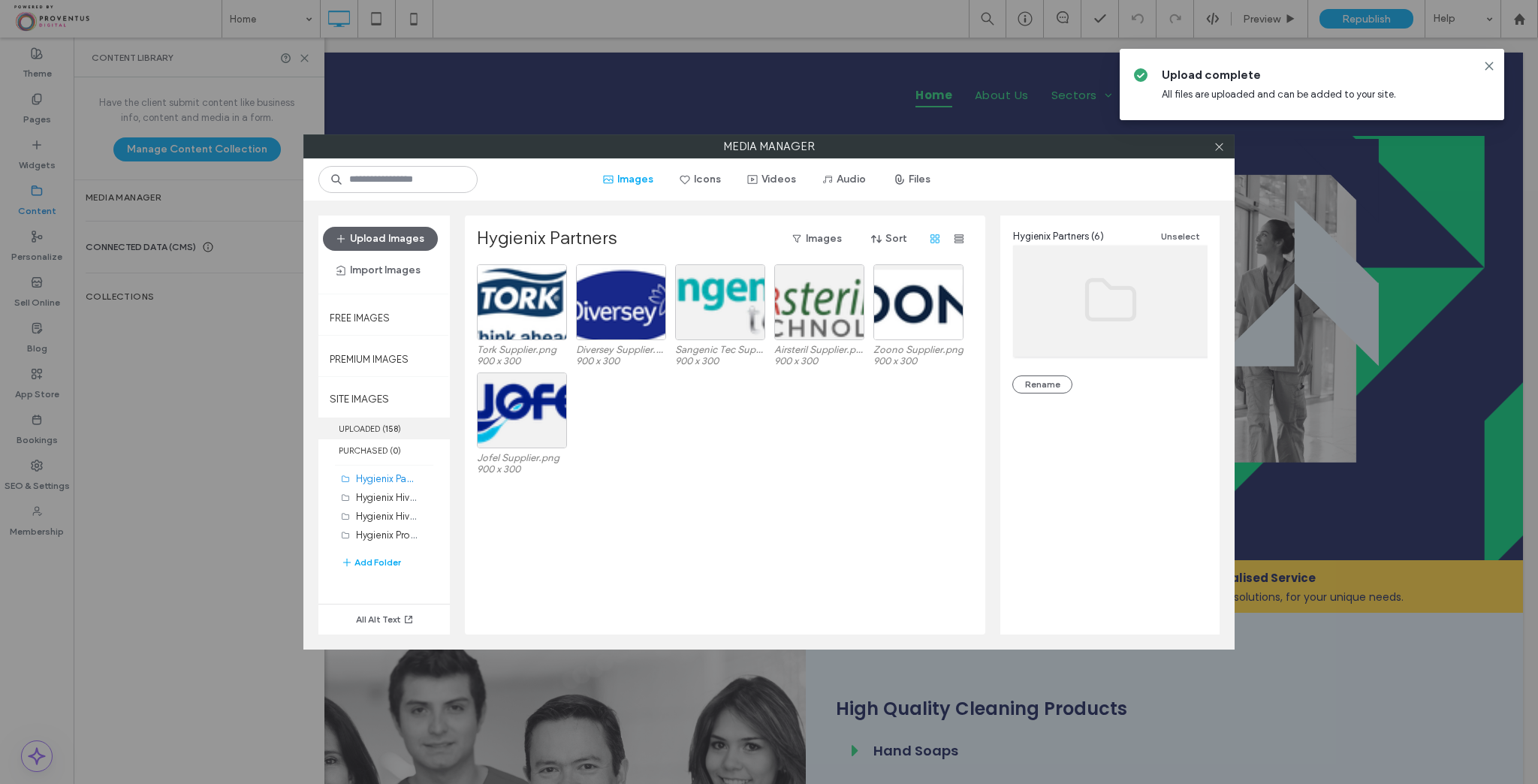
click at [383, 426] on label "UPLOADED ( 158 )" at bounding box center [384, 428] width 131 height 22
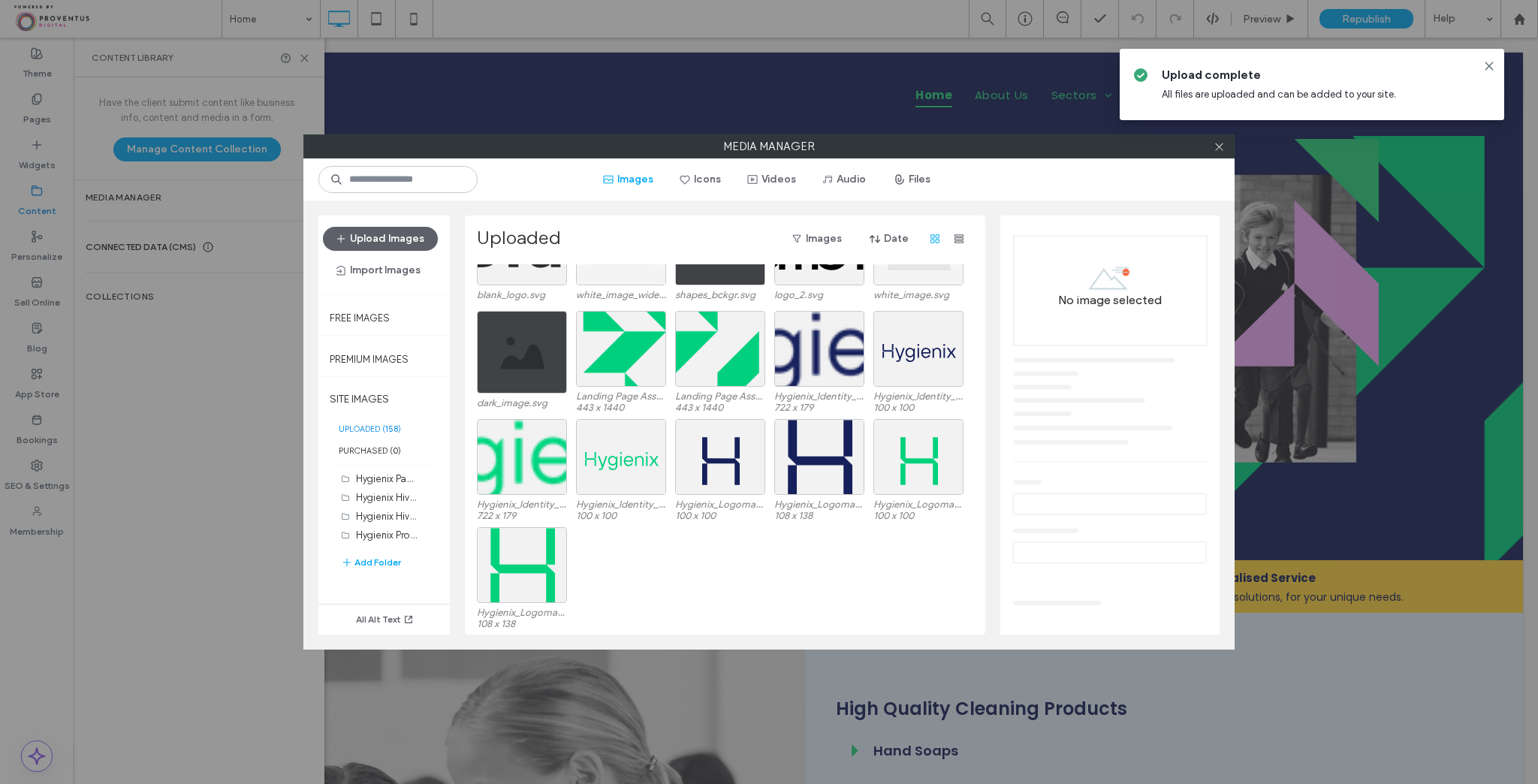
scroll to position [2873, 0]
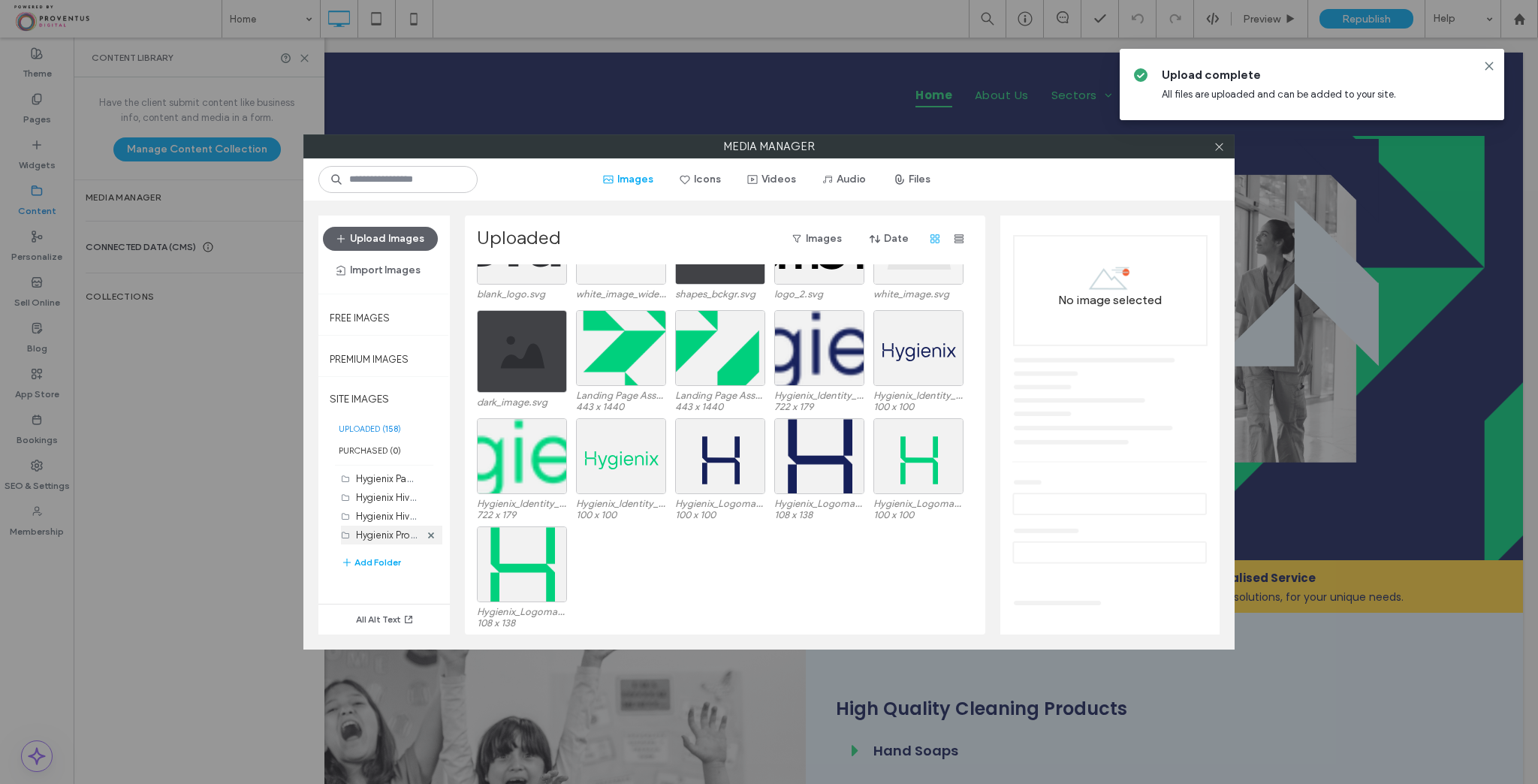
click at [397, 534] on label "Hygienix Products (1)" at bounding box center [402, 534] width 92 height 14
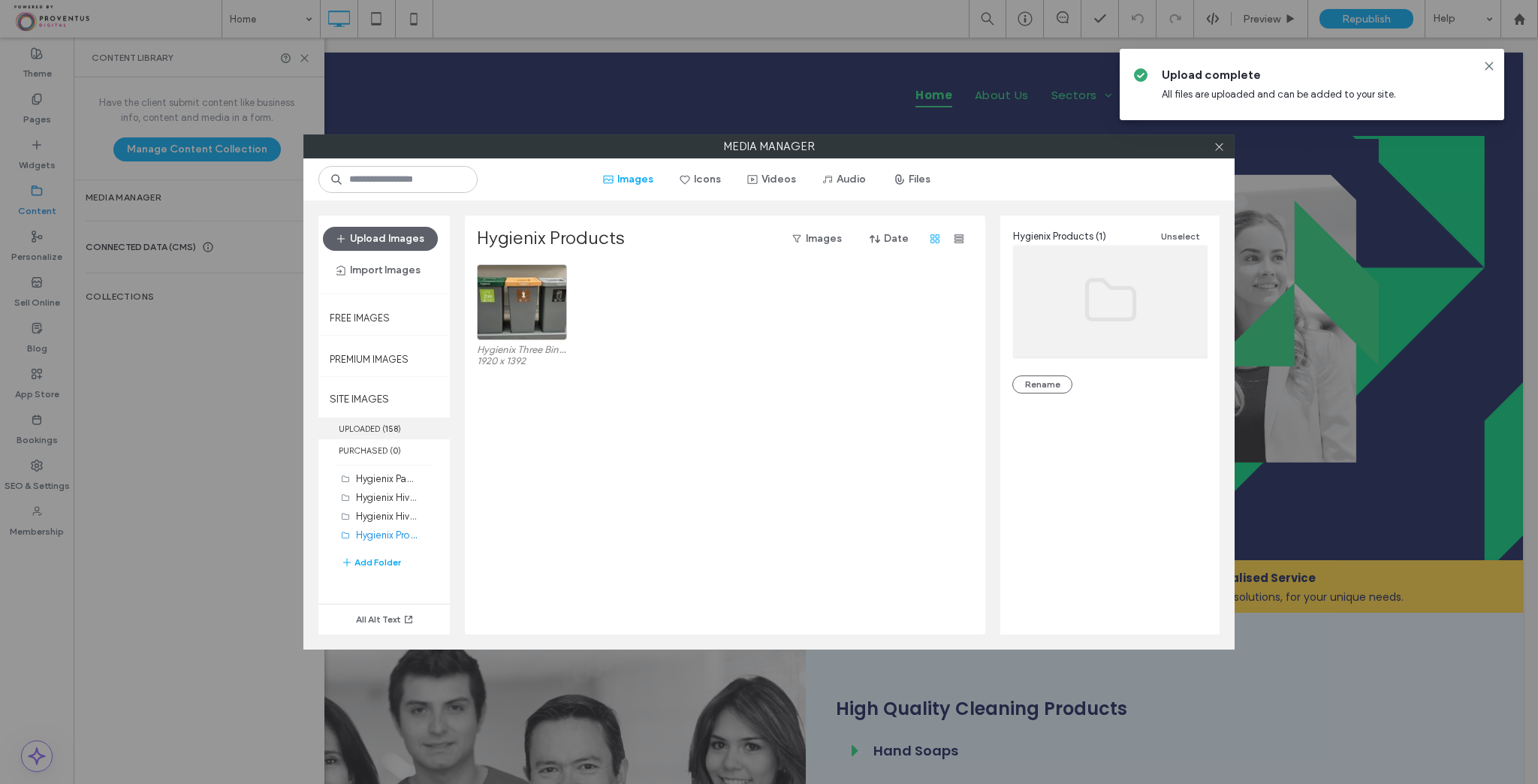
click at [389, 432] on label "UPLOADED ( 158 )" at bounding box center [384, 428] width 131 height 22
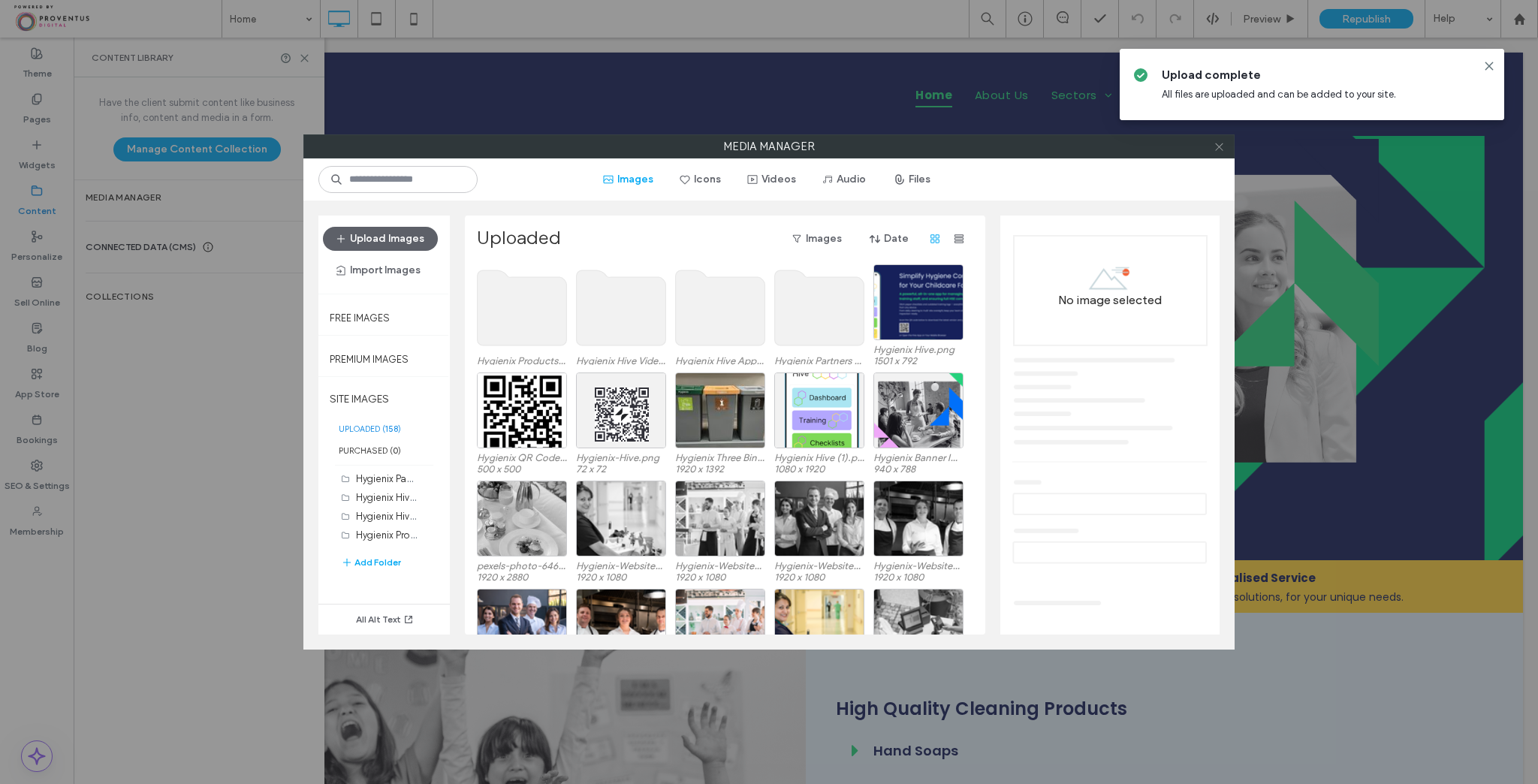
click at [1220, 145] on icon at bounding box center [1219, 147] width 11 height 11
